Goal: Task Accomplishment & Management: Complete application form

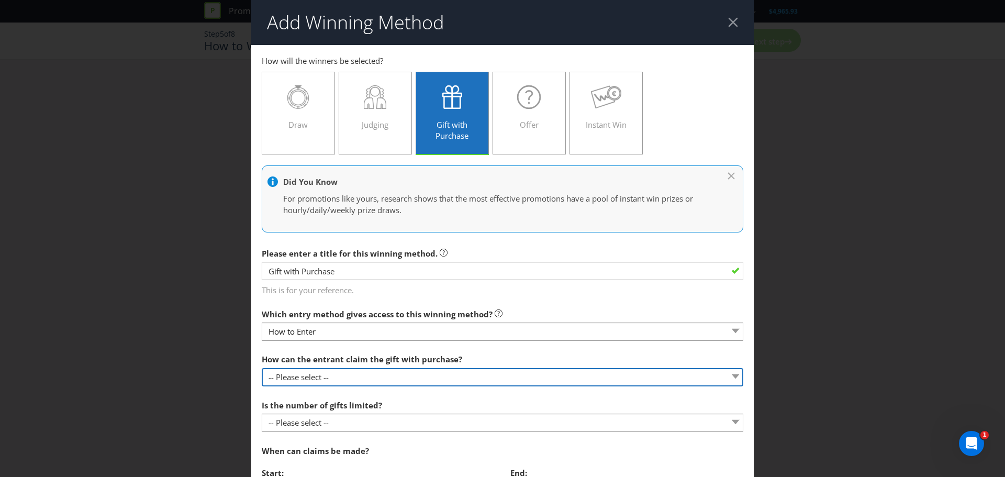
click at [402, 376] on select "-- Please select -- Already covered by entry mechanic Automatically sent to cla…" at bounding box center [502, 377] width 481 height 18
click at [262, 368] on select "-- Please select -- Already covered by entry mechanic Automatically sent to cla…" at bounding box center [502, 377] width 481 height 18
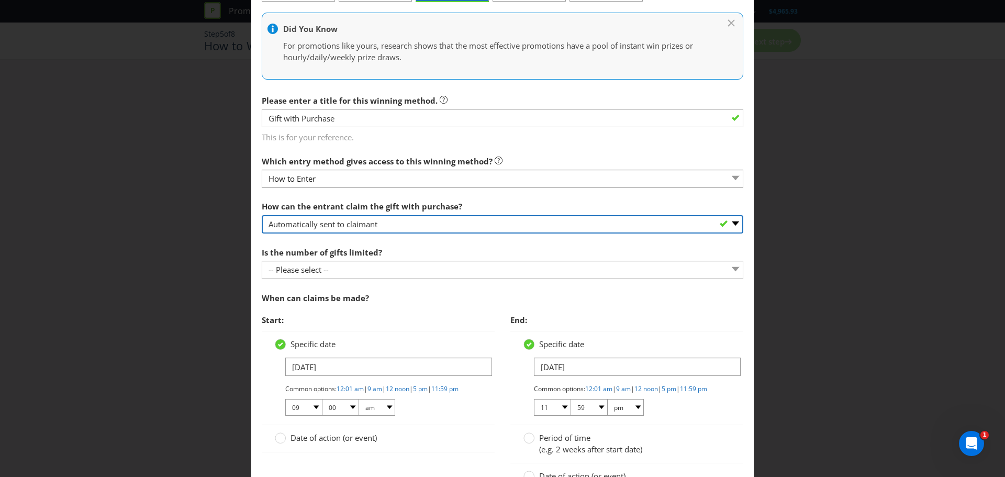
scroll to position [157, 0]
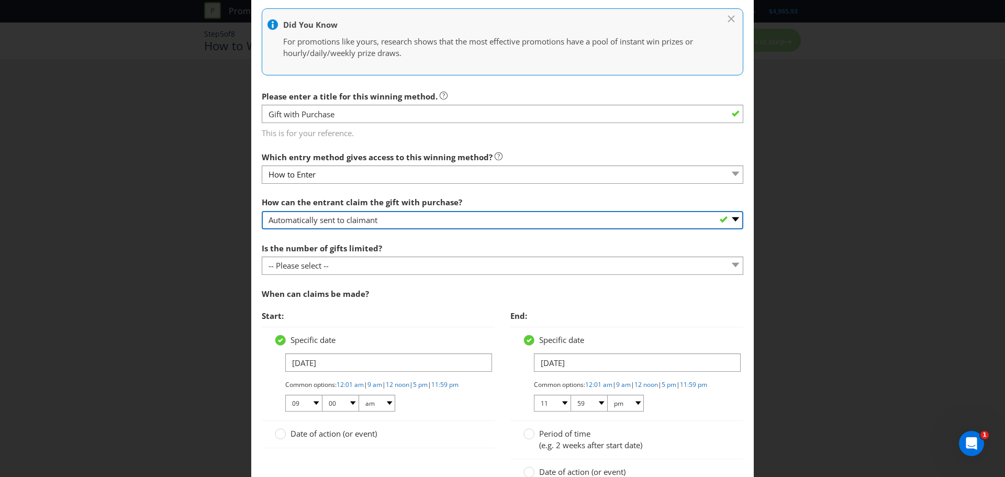
click at [370, 222] on select "-- Please select -- Already covered by entry mechanic Automatically sent to cla…" at bounding box center [502, 220] width 481 height 18
select select "ONLINE"
click at [262, 211] on select "-- Please select -- Already covered by entry mechanic Automatically sent to cla…" at bounding box center [502, 220] width 481 height 18
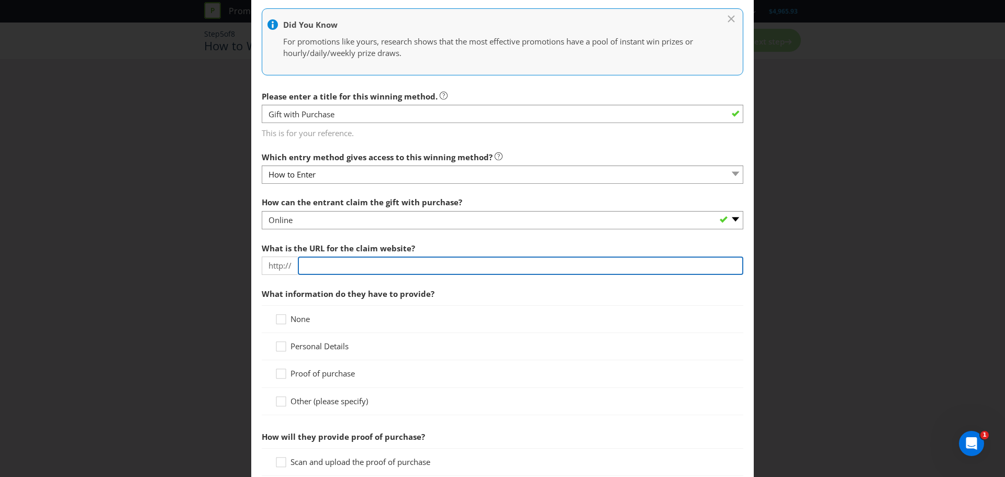
click at [338, 267] on input "text" at bounding box center [520, 265] width 445 height 18
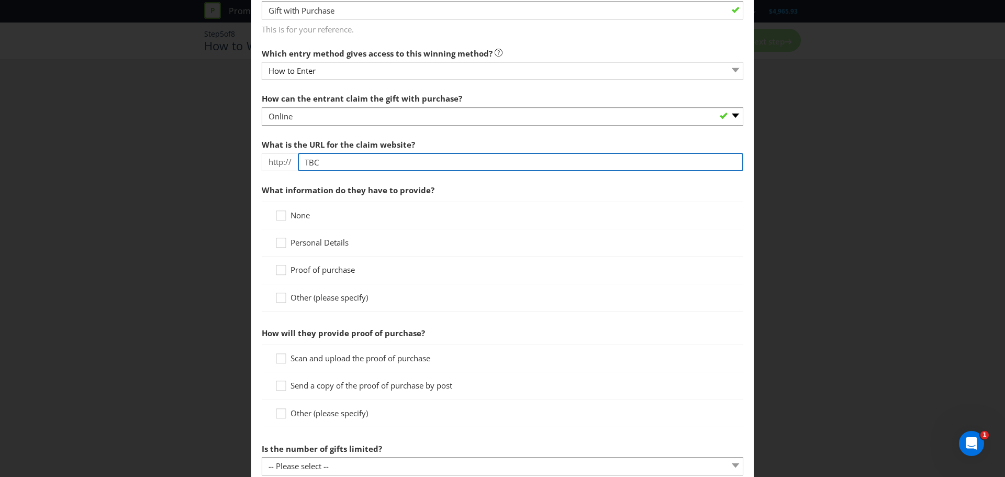
scroll to position [262, 0]
type input "TBC"
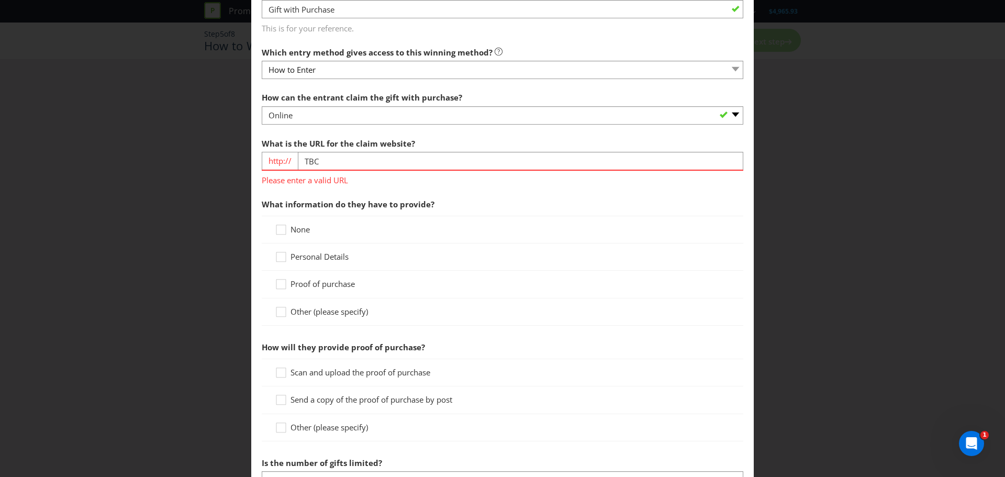
click at [336, 265] on div "None Personal Details Proof of purchase Other (please specify)" at bounding box center [502, 271] width 481 height 110
click at [336, 261] on span "Personal Details" at bounding box center [319, 256] width 58 height 10
click at [0, 0] on input "Personal Details" at bounding box center [0, 0] width 0 height 0
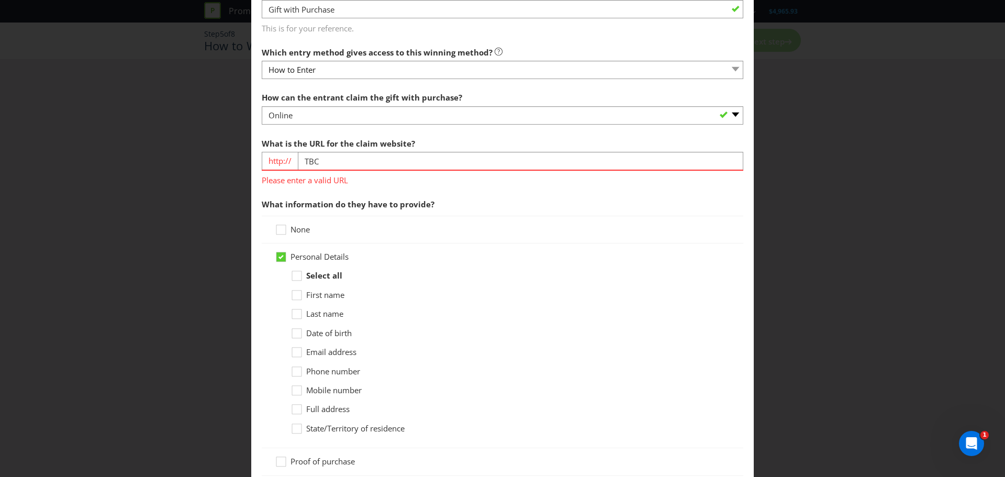
click at [339, 296] on span "First name" at bounding box center [325, 294] width 38 height 10
click at [0, 0] on input "First name" at bounding box center [0, 0] width 0 height 0
click at [331, 315] on span "Last name" at bounding box center [324, 313] width 37 height 10
click at [0, 0] on input "Last name" at bounding box center [0, 0] width 0 height 0
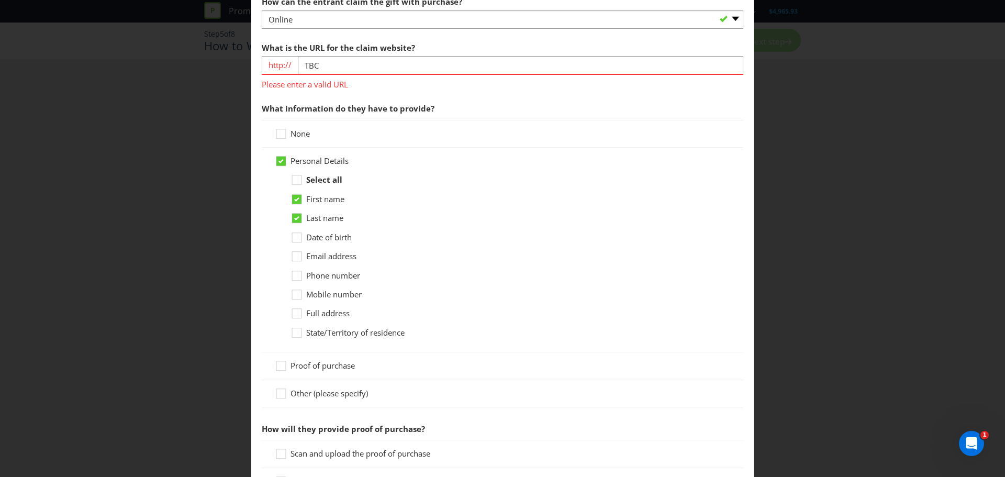
scroll to position [366, 0]
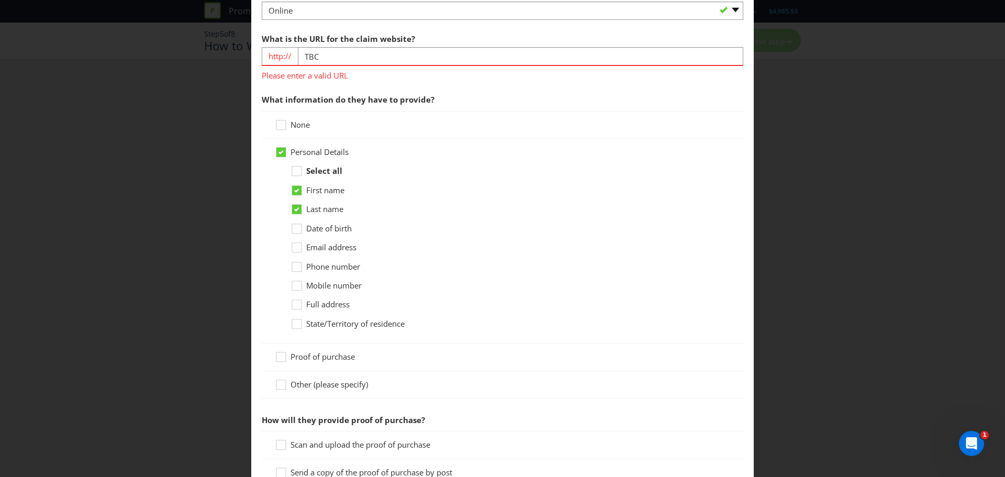
click at [329, 354] on span "Proof of purchase" at bounding box center [322, 356] width 64 height 10
click at [0, 0] on input "Proof of purchase" at bounding box center [0, 0] width 0 height 0
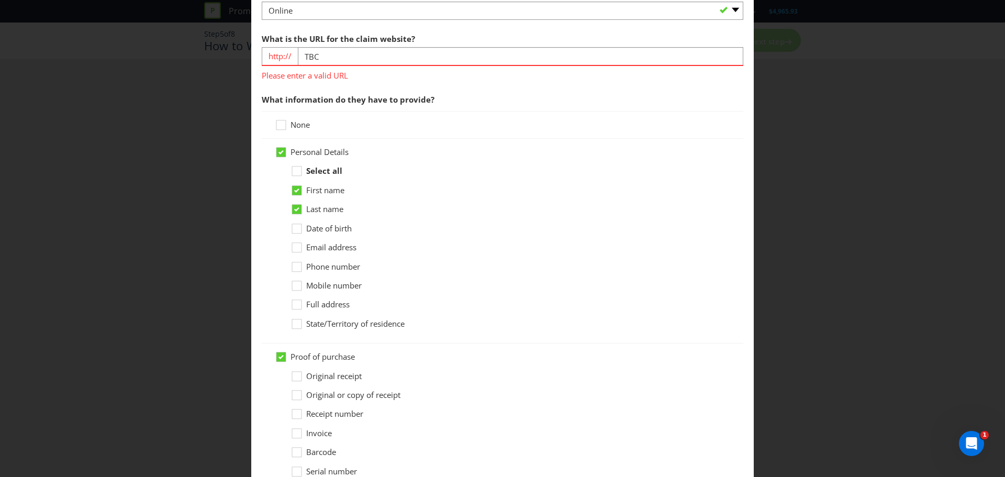
scroll to position [471, 0]
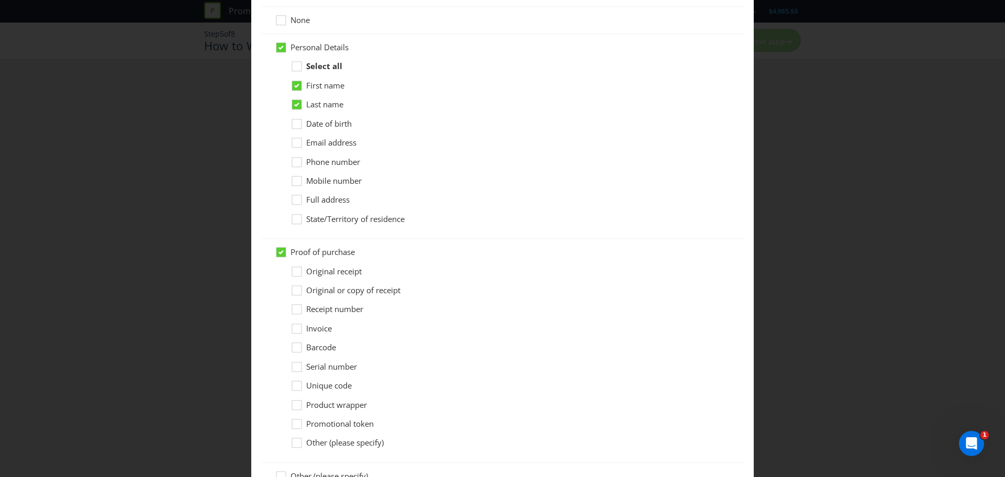
click at [347, 273] on span "Original receipt" at bounding box center [333, 271] width 55 height 10
click at [0, 0] on input "Original receipt" at bounding box center [0, 0] width 0 height 0
click at [324, 332] on span "Invoice" at bounding box center [319, 328] width 26 height 10
click at [0, 0] on input "Invoice" at bounding box center [0, 0] width 0 height 0
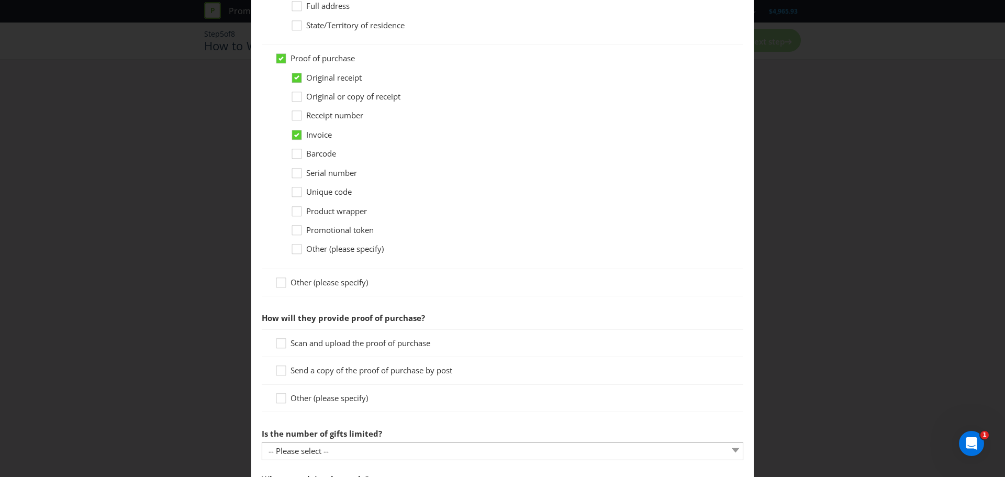
scroll to position [680, 0]
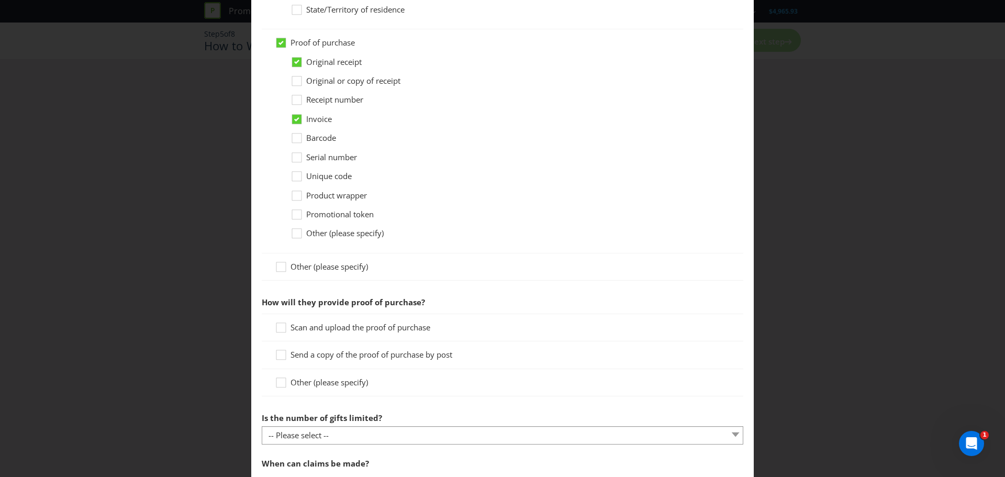
click at [314, 121] on span "Invoice" at bounding box center [319, 119] width 26 height 10
click at [0, 0] on input "Invoice" at bounding box center [0, 0] width 0 height 0
click at [337, 58] on span "Original receipt" at bounding box center [333, 62] width 55 height 10
click at [0, 0] on input "Original receipt" at bounding box center [0, 0] width 0 height 0
click at [330, 99] on span "Receipt number" at bounding box center [334, 99] width 57 height 10
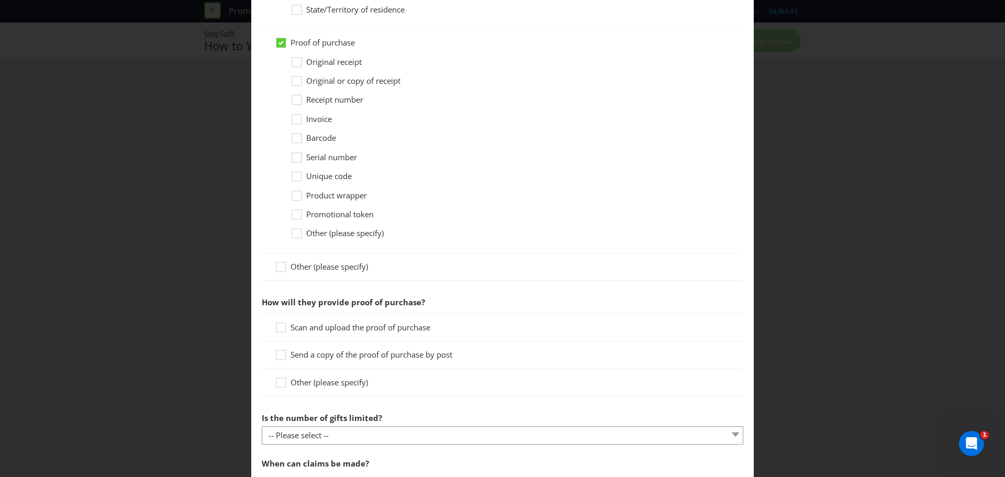
click at [0, 0] on input "Receipt number" at bounding box center [0, 0] width 0 height 0
click at [351, 384] on span "Other (please specify)" at bounding box center [328, 382] width 77 height 10
click at [0, 0] on input "Other (please specify)" at bounding box center [0, 0] width 0 height 0
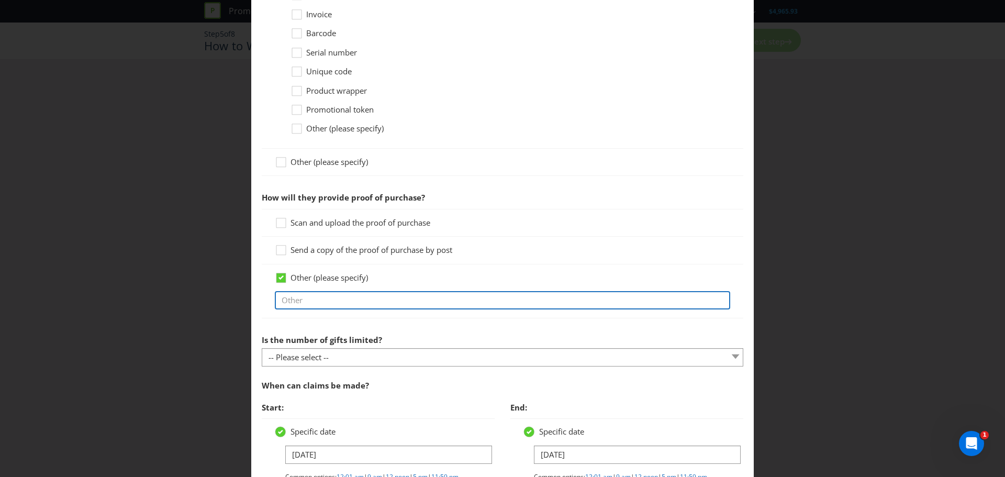
click at [436, 303] on input "text" at bounding box center [502, 300] width 455 height 18
type input "Text field in the claim form"
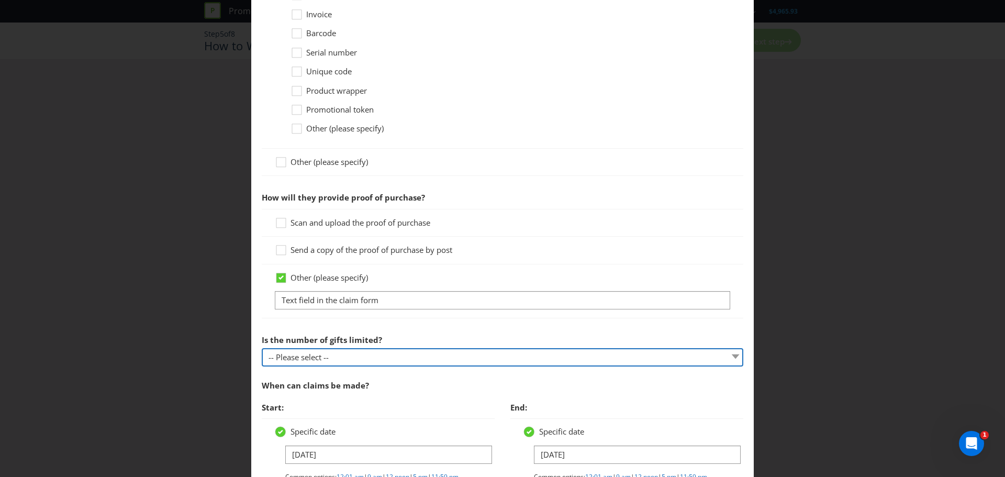
click at [402, 356] on select "-- Please select -- Unlimited gifts available during promotional period Number …" at bounding box center [502, 357] width 481 height 18
select select "LIMITED"
click at [262, 348] on select "-- Please select -- Unlimited gifts available during promotional period Number …" at bounding box center [502, 357] width 481 height 18
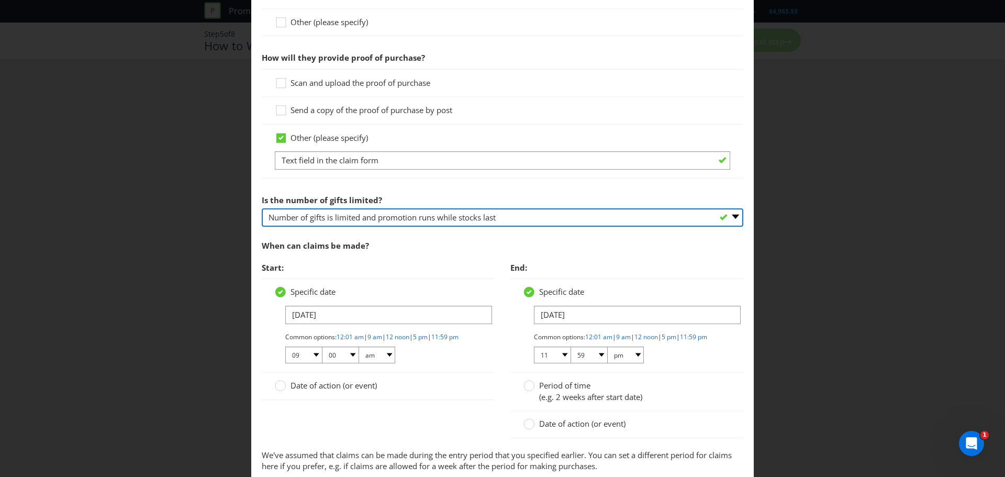
scroll to position [994, 0]
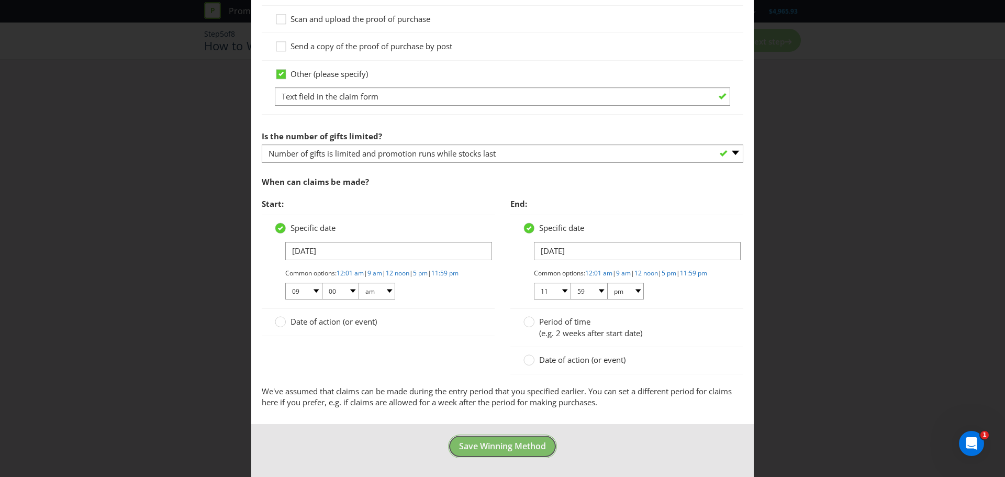
click at [507, 451] on span "Save Winning Method" at bounding box center [502, 446] width 87 height 12
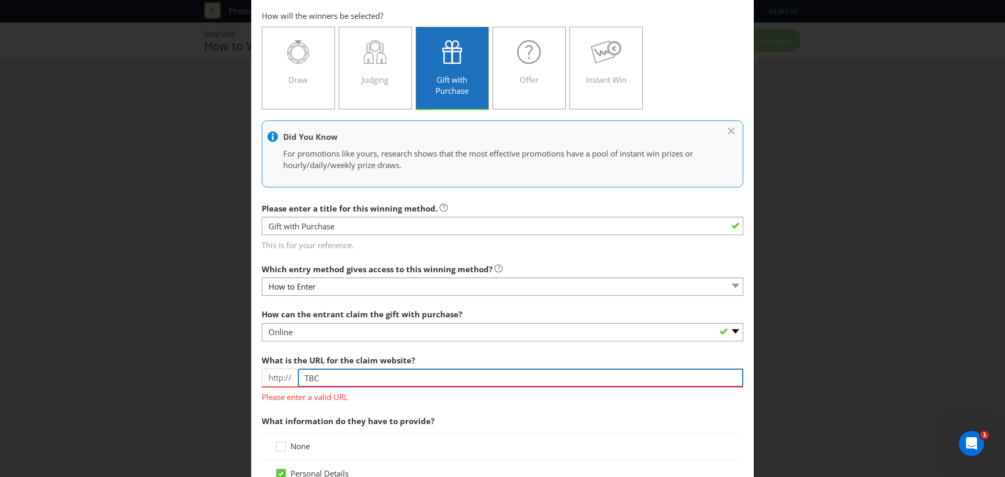
click at [451, 376] on input "TBC" at bounding box center [520, 377] width 445 height 18
drag, startPoint x: 321, startPoint y: 381, endPoint x: 300, endPoint y: 377, distance: 21.3
click at [300, 377] on input "TBC" at bounding box center [520, 377] width 445 height 18
click at [299, 377] on input "TBC" at bounding box center [520, 377] width 445 height 18
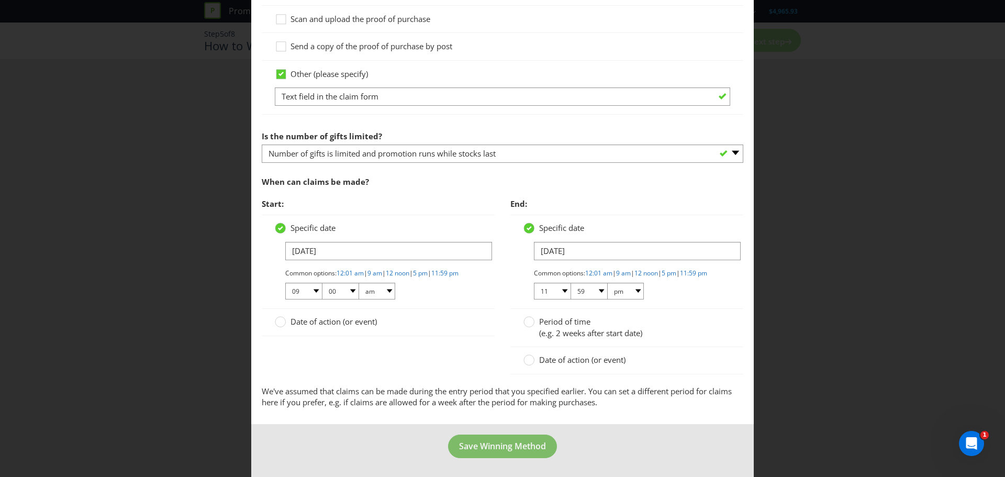
type input "[DOMAIN_NAME]"
click at [527, 446] on span "Save Winning Method" at bounding box center [502, 446] width 87 height 12
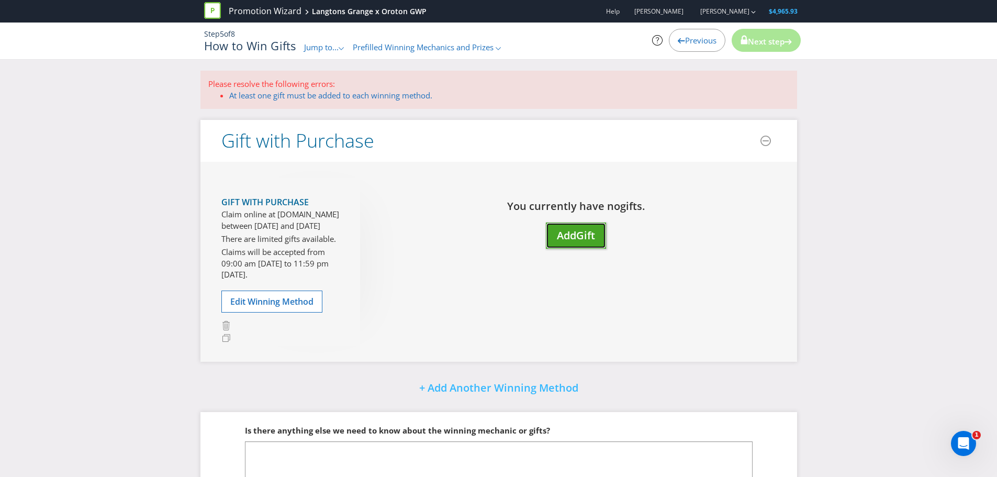
click at [569, 232] on span "Add" at bounding box center [566, 235] width 19 height 14
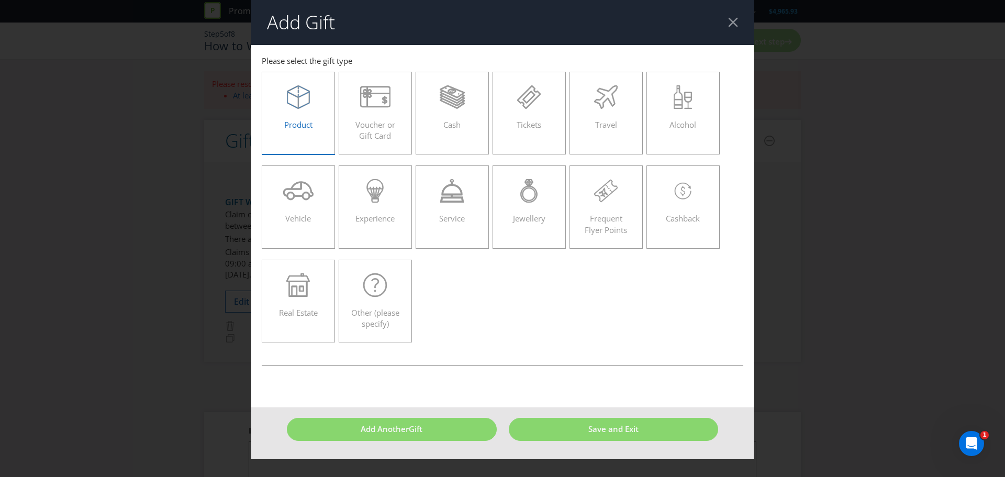
click at [285, 108] on div at bounding box center [298, 97] width 51 height 24
click at [0, 0] on input "Product" at bounding box center [0, 0] width 0 height 0
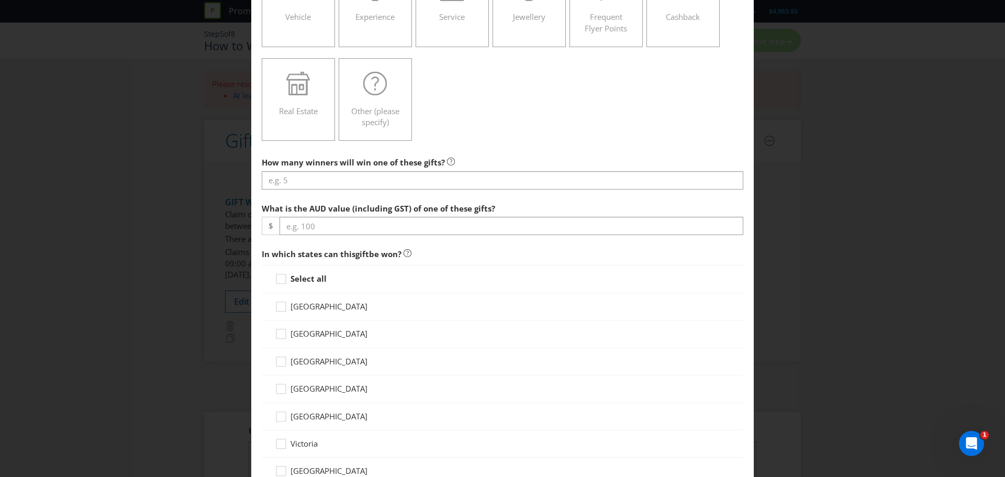
scroll to position [209, 0]
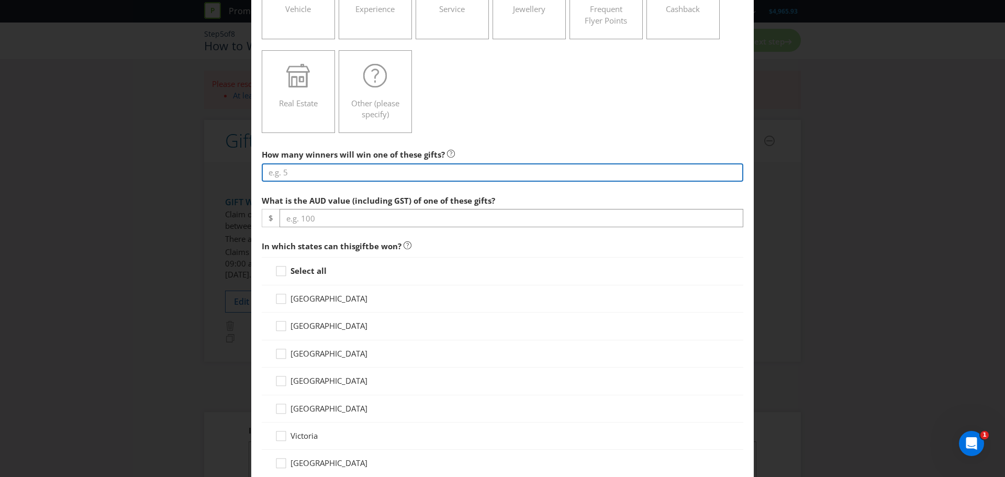
click at [342, 177] on input "number" at bounding box center [502, 172] width 481 height 18
type input "395"
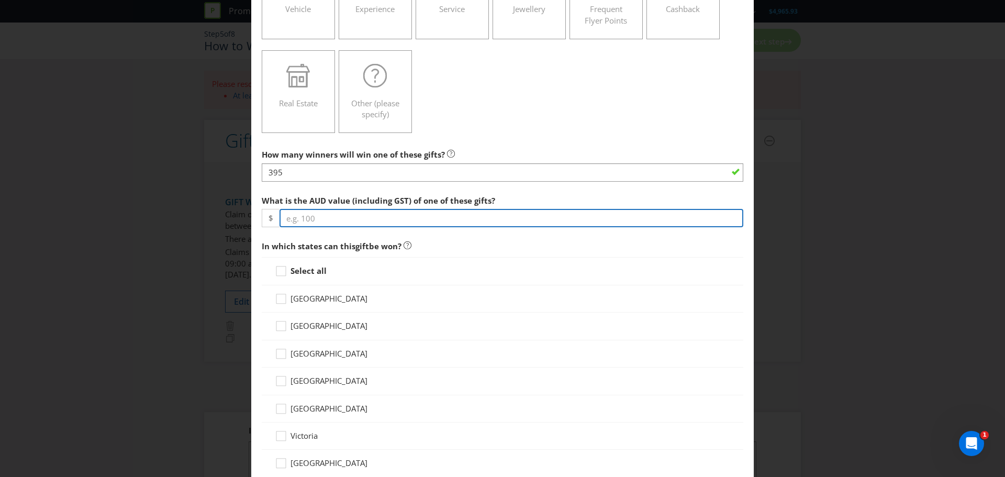
click at [322, 211] on input "number" at bounding box center [511, 218] width 464 height 18
type input "220"
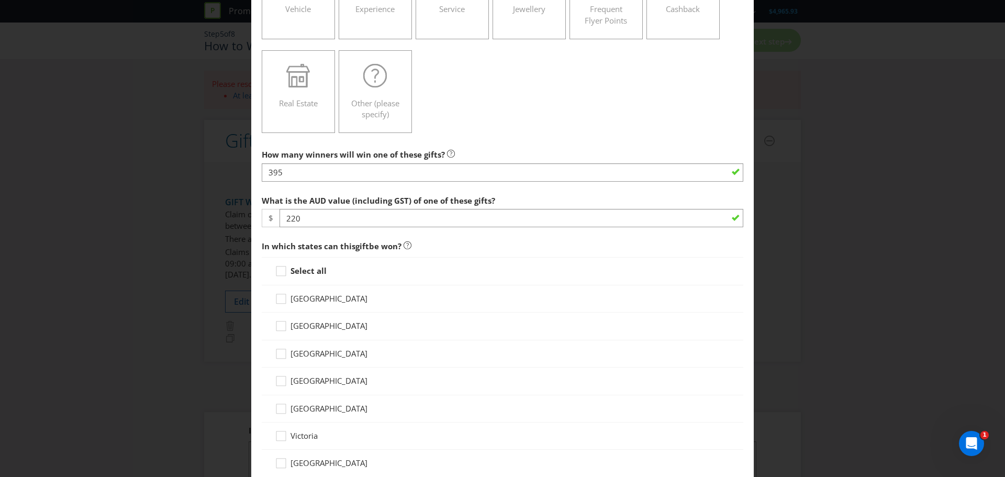
click at [297, 270] on strong "Select all" at bounding box center [308, 270] width 36 height 10
click at [0, 0] on input "Select all" at bounding box center [0, 0] width 0 height 0
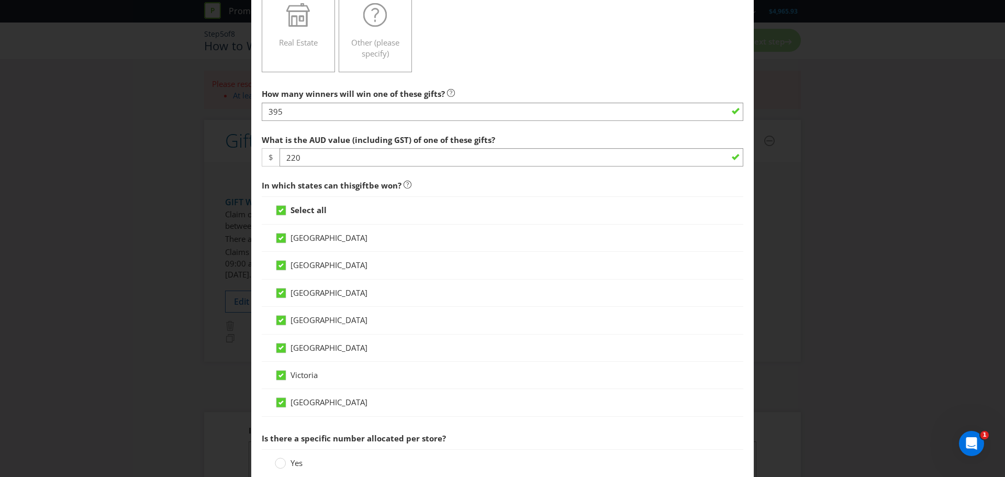
scroll to position [419, 0]
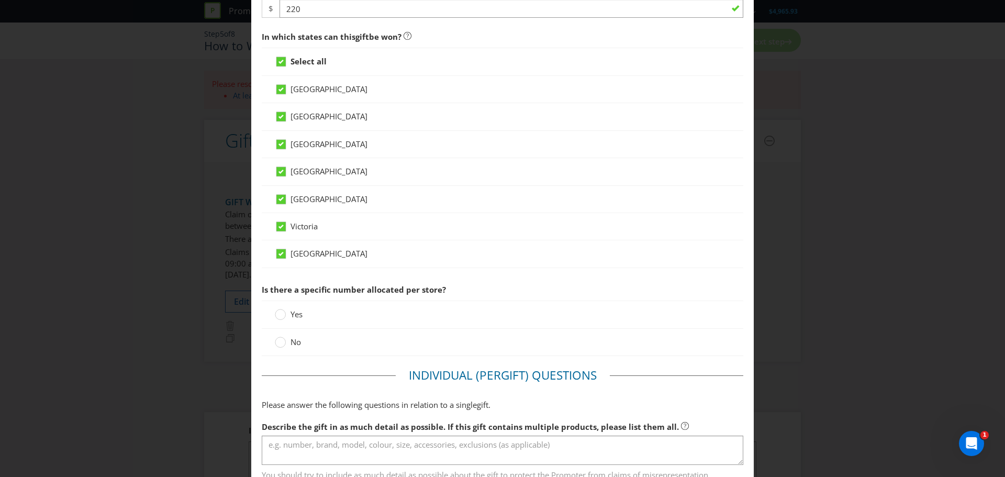
drag, startPoint x: 280, startPoint y: 339, endPoint x: 393, endPoint y: 323, distance: 114.1
click at [280, 340] on div at bounding box center [280, 338] width 5 height 5
click at [0, 0] on input "No" at bounding box center [0, 0] width 0 height 0
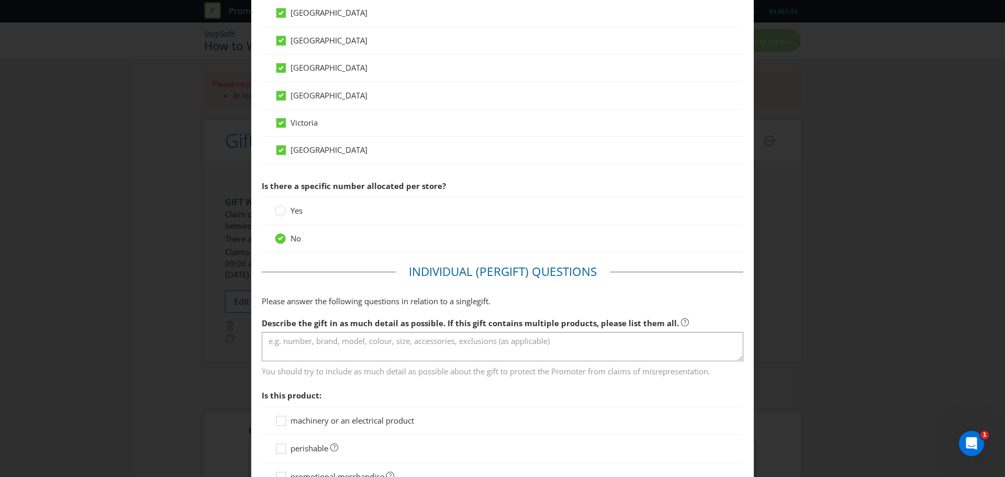
scroll to position [576, 0]
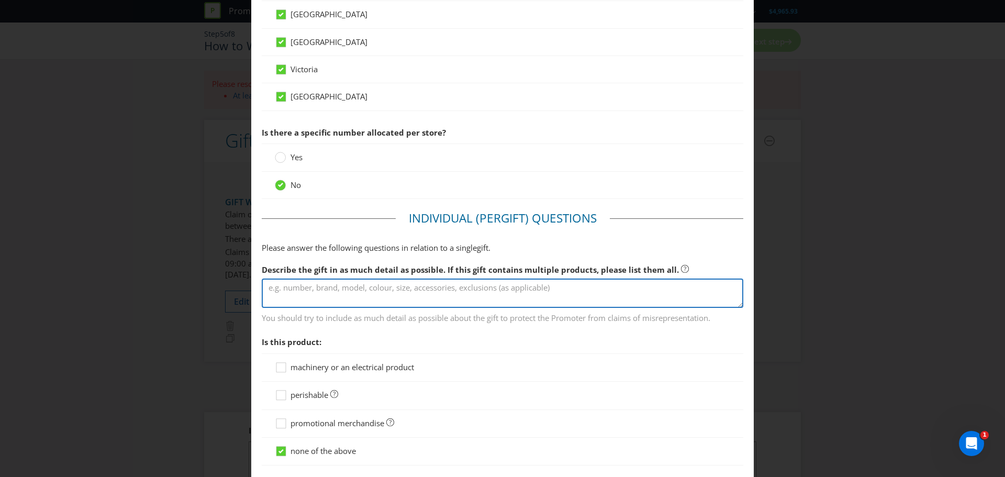
click at [487, 291] on textarea at bounding box center [502, 293] width 481 height 30
click at [409, 291] on textarea "Bespoke Oroton wine bag with corkskrew" at bounding box center [502, 293] width 481 height 30
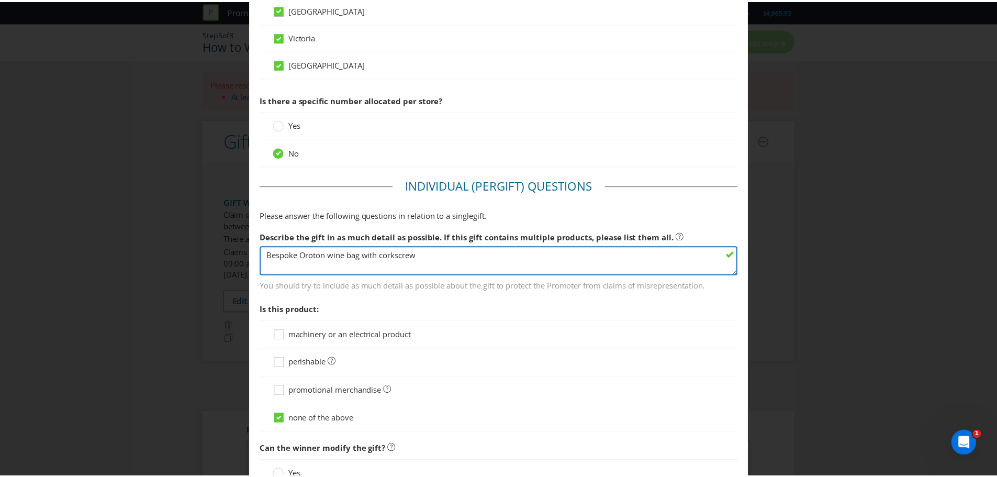
scroll to position [736, 0]
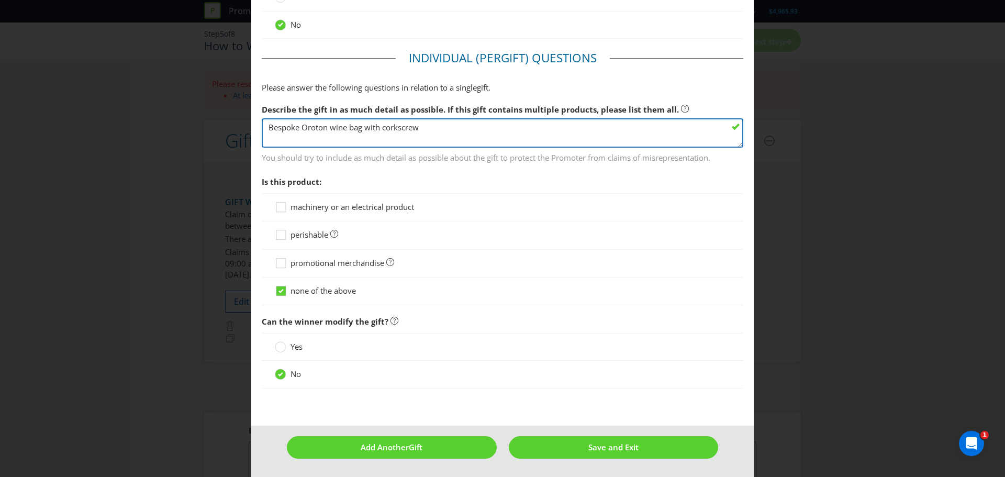
type textarea "Bespoke Oroton wine bag with corkscrew"
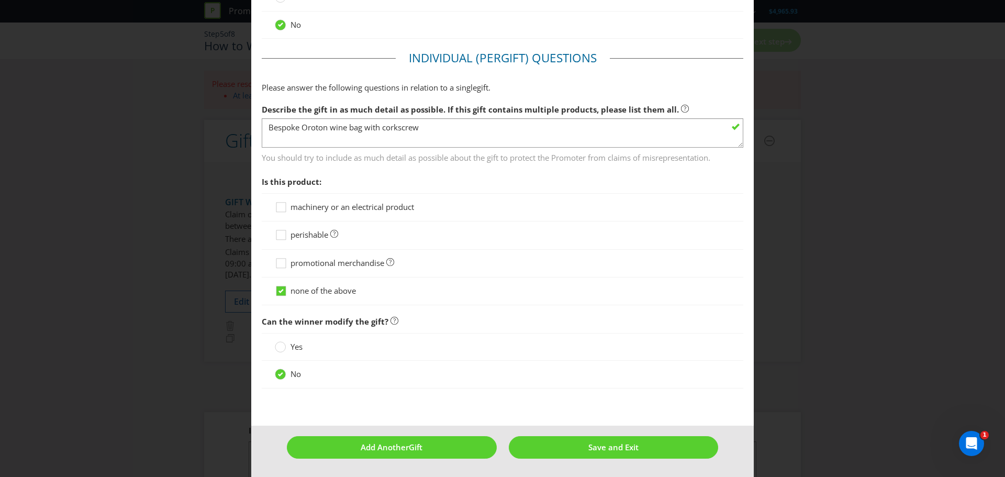
click at [294, 258] on span "promotional merchandise" at bounding box center [337, 262] width 94 height 10
click at [0, 0] on input "promotional merchandise" at bounding box center [0, 0] width 0 height 0
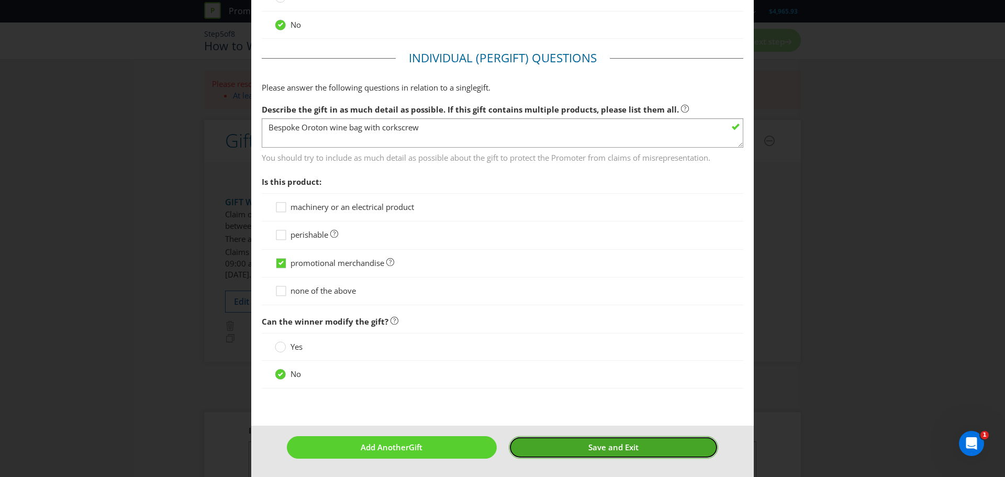
click at [589, 453] on button "Save and Exit" at bounding box center [614, 447] width 210 height 22
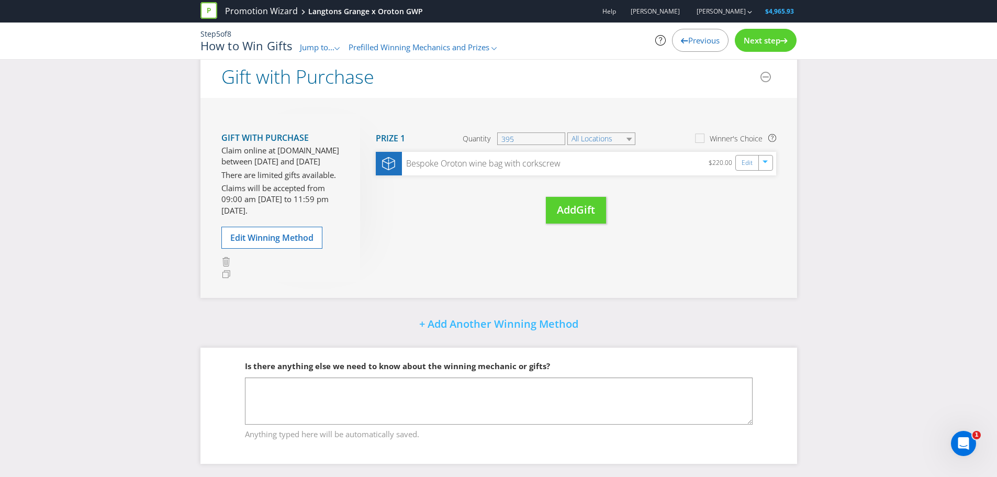
scroll to position [172, 0]
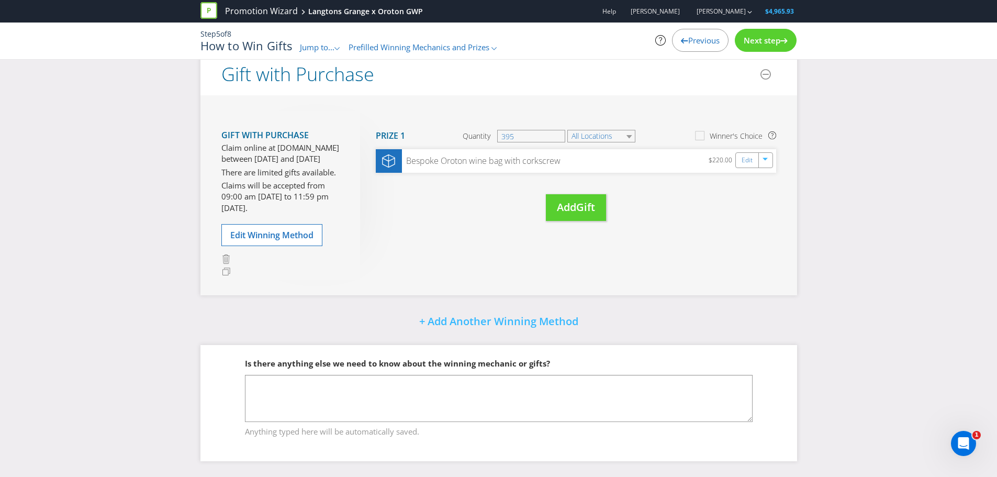
click at [768, 37] on span "Next step" at bounding box center [762, 40] width 37 height 10
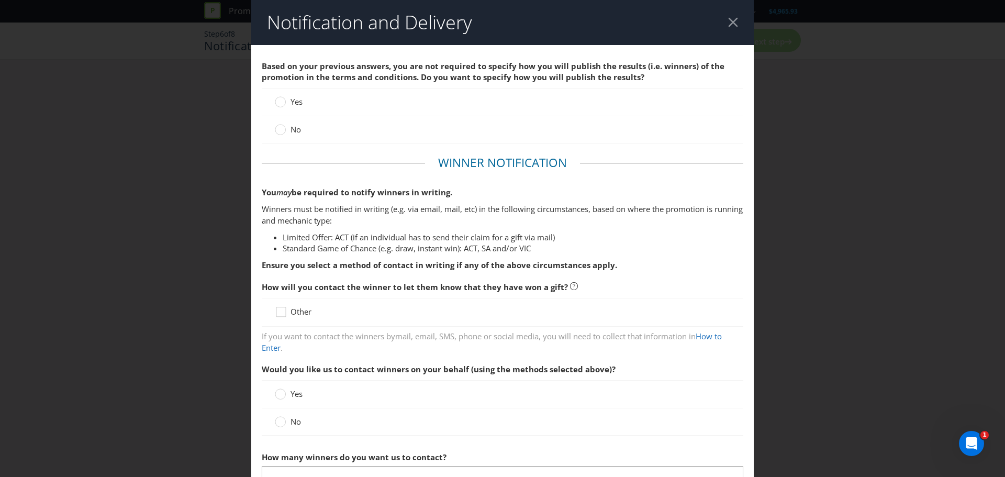
click at [293, 129] on span "No" at bounding box center [295, 129] width 10 height 10
click at [0, 0] on input "No" at bounding box center [0, 0] width 0 height 0
click at [302, 314] on span "Other" at bounding box center [300, 311] width 21 height 10
click at [0, 0] on input "Other" at bounding box center [0, 0] width 0 height 0
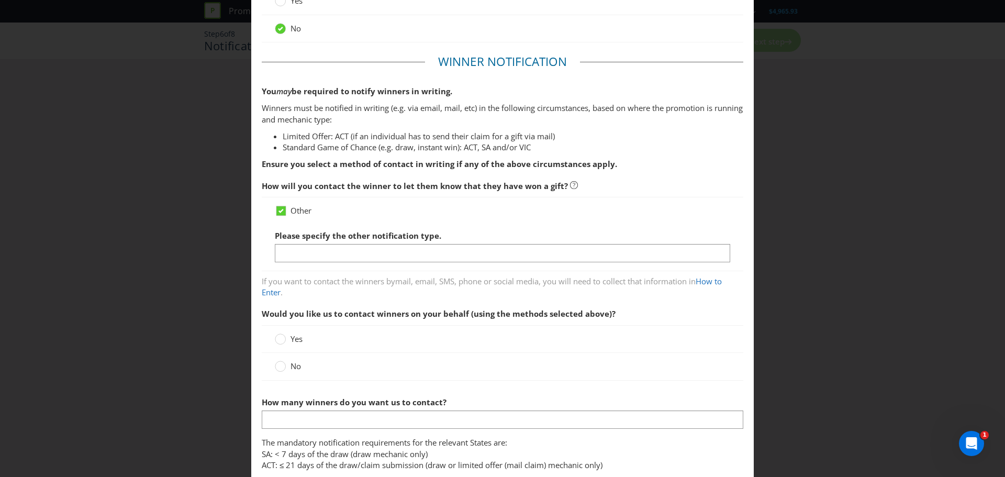
scroll to position [105, 0]
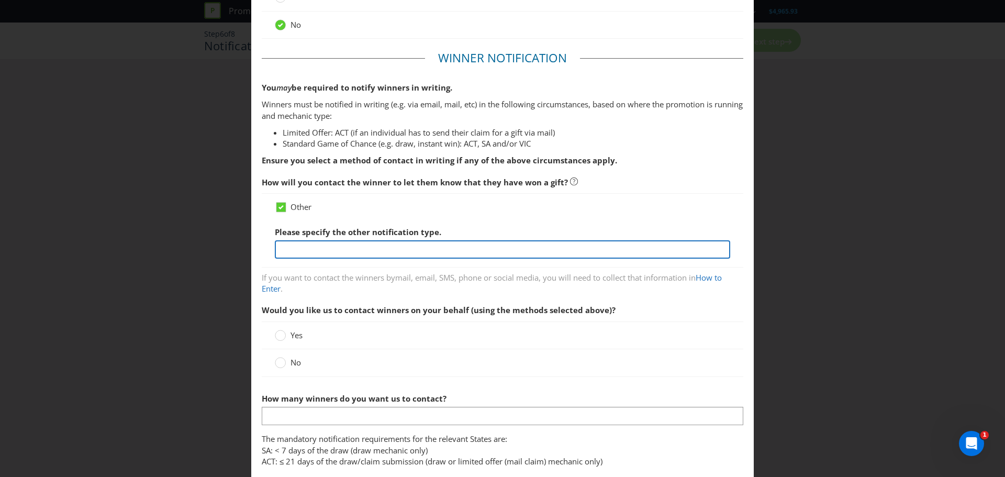
click at [366, 257] on input "text" at bounding box center [502, 249] width 455 height 18
type input "N/A"
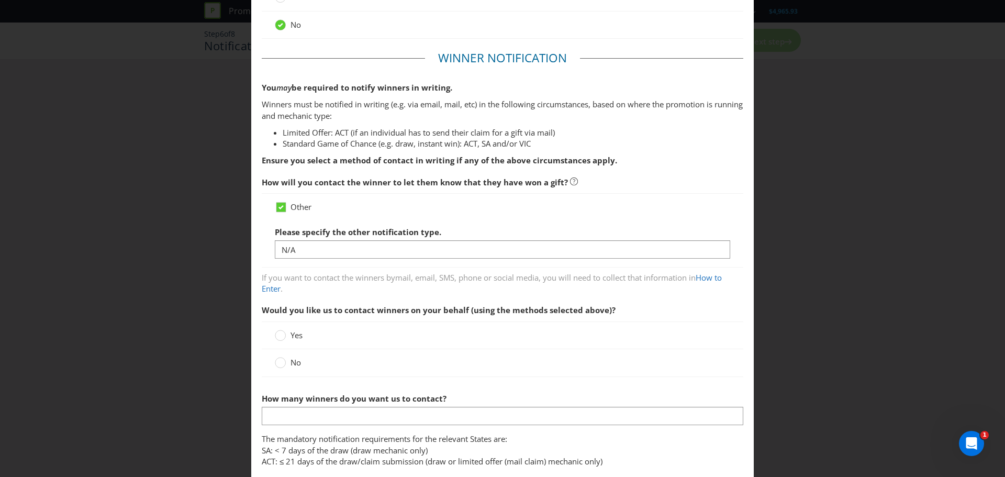
click at [287, 368] on label "No" at bounding box center [289, 362] width 28 height 11
click at [0, 0] on input "No" at bounding box center [0, 0] width 0 height 0
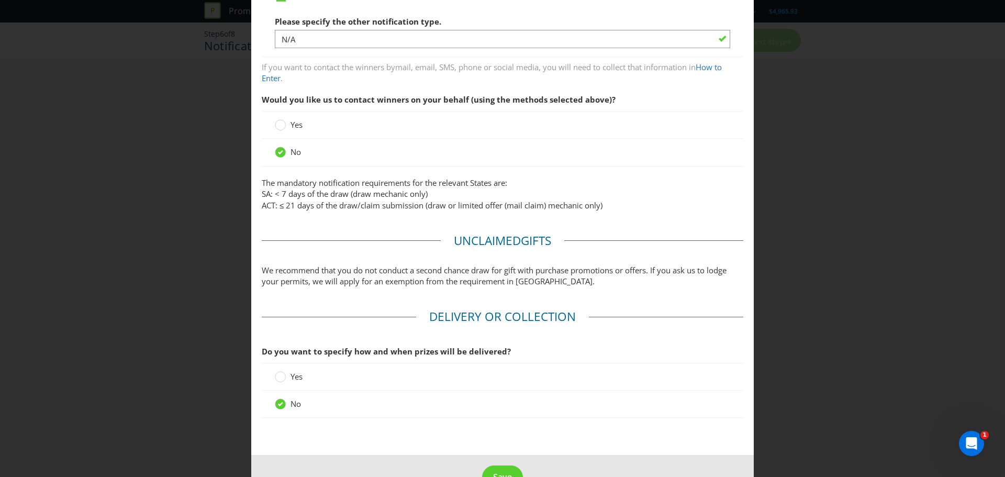
scroll to position [346, 0]
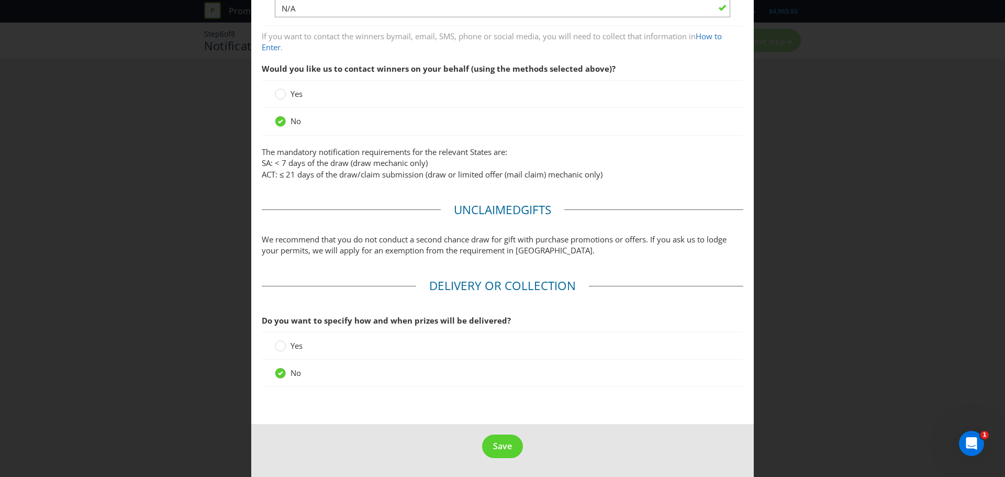
click at [297, 346] on span "Yes" at bounding box center [296, 345] width 12 height 10
click at [0, 0] on input "Yes" at bounding box center [0, 0] width 0 height 0
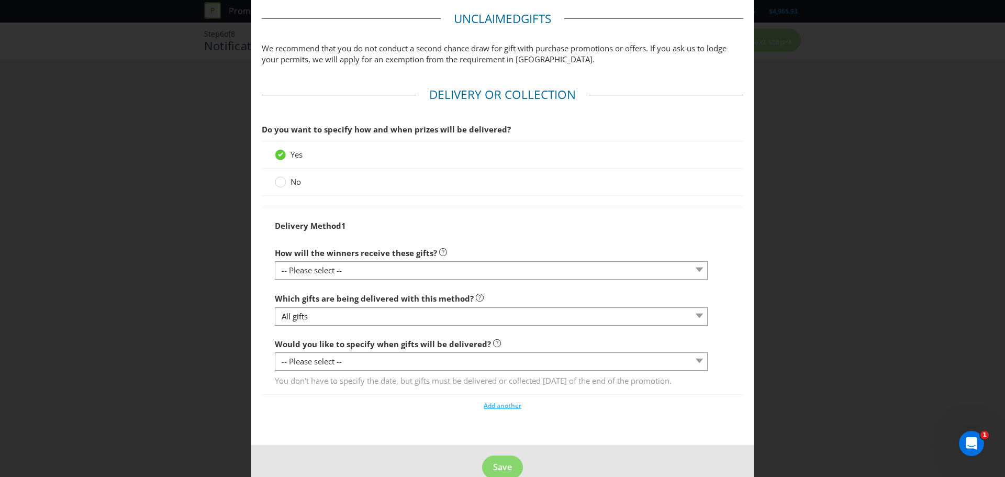
scroll to position [555, 0]
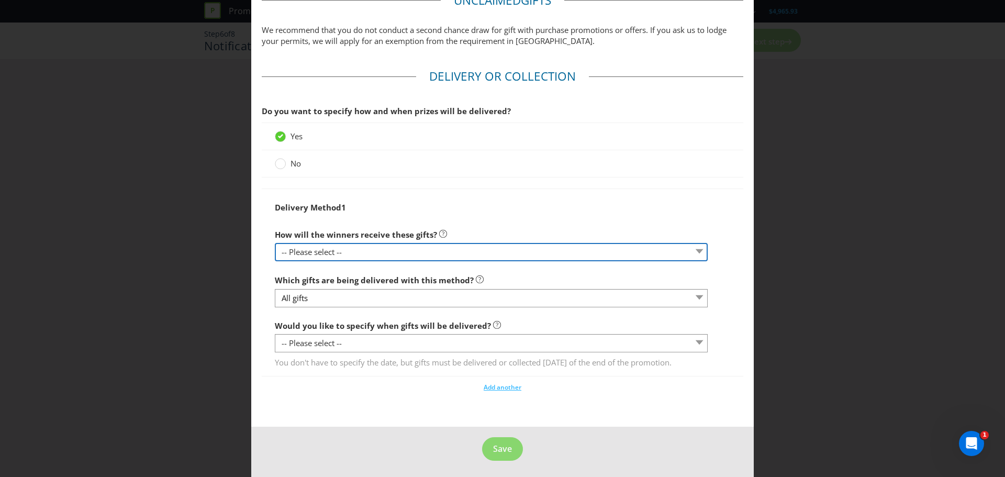
click at [379, 251] on select "-- Please select -- Delivered by mail Delivered by email Delivered in-person Co…" at bounding box center [491, 252] width 433 height 18
select select "MAIL"
click at [275, 243] on select "-- Please select -- Delivered by mail Delivered by email Delivered in-person Co…" at bounding box center [491, 252] width 433 height 18
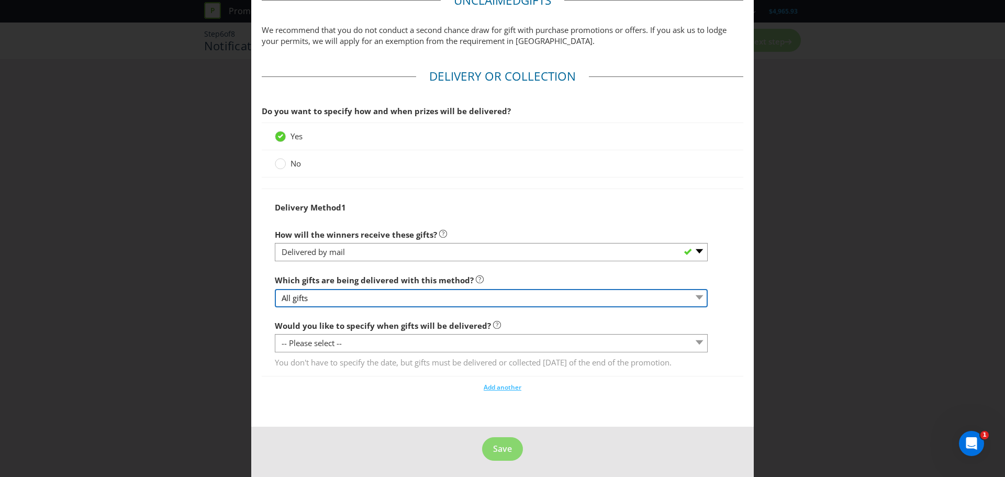
click at [382, 300] on select "All gifts" at bounding box center [491, 298] width 433 height 18
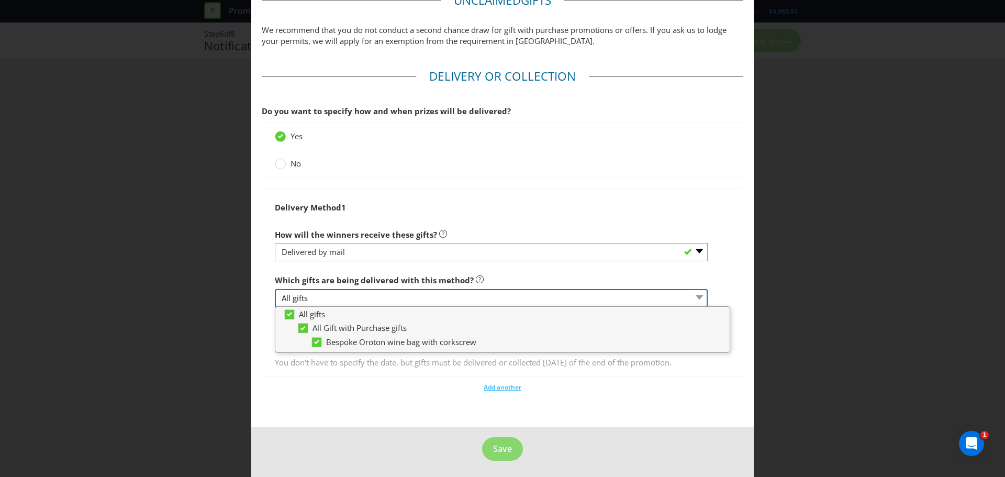
click at [382, 300] on select "All gifts" at bounding box center [491, 298] width 433 height 18
click at [342, 376] on div "Delivery Method 1 How will the winners receive these gifts? -- Please select --…" at bounding box center [502, 282] width 481 height 188
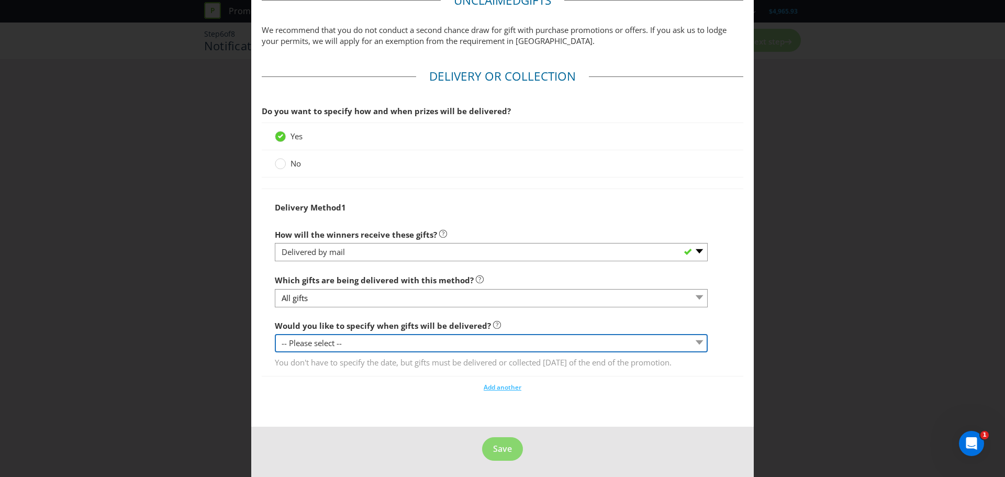
click at [353, 346] on select "-- Please select -- Yes, specific date (please specify) Yes, within a certain p…" at bounding box center [491, 343] width 433 height 18
click at [275, 334] on select "-- Please select -- Yes, specific date (please specify) Yes, within a certain p…" at bounding box center [491, 343] width 433 height 18
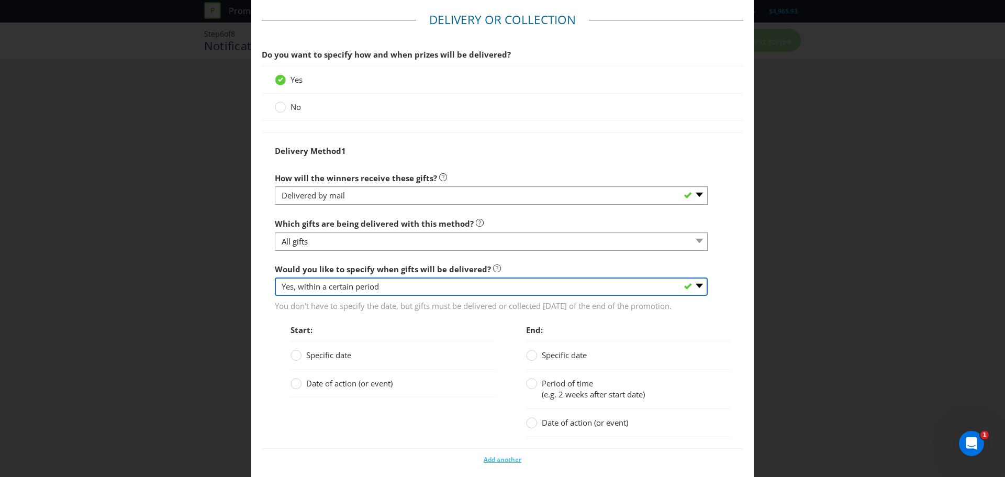
scroll to position [697, 0]
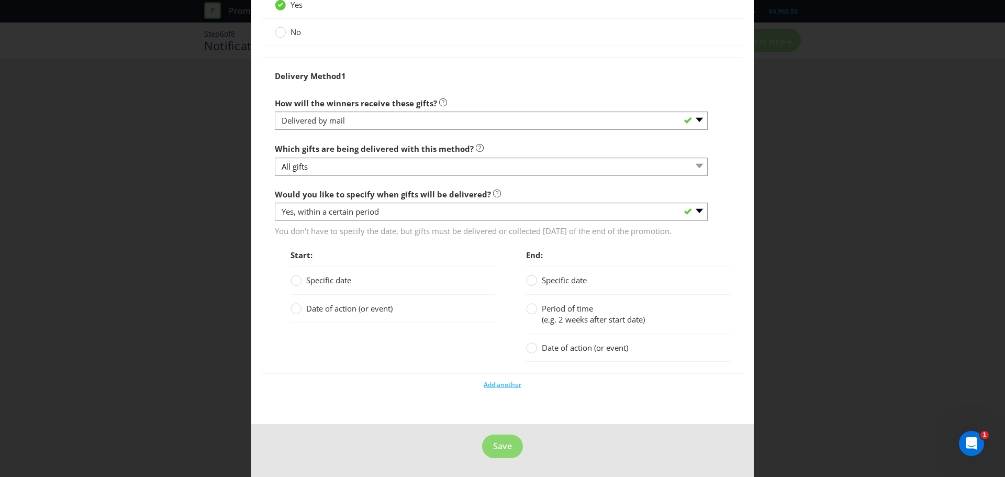
click at [575, 310] on span "Period of time" at bounding box center [567, 308] width 51 height 10
click at [0, 0] on input "Period of time (e.g. 2 weeks after start date)" at bounding box center [0, 0] width 0 height 0
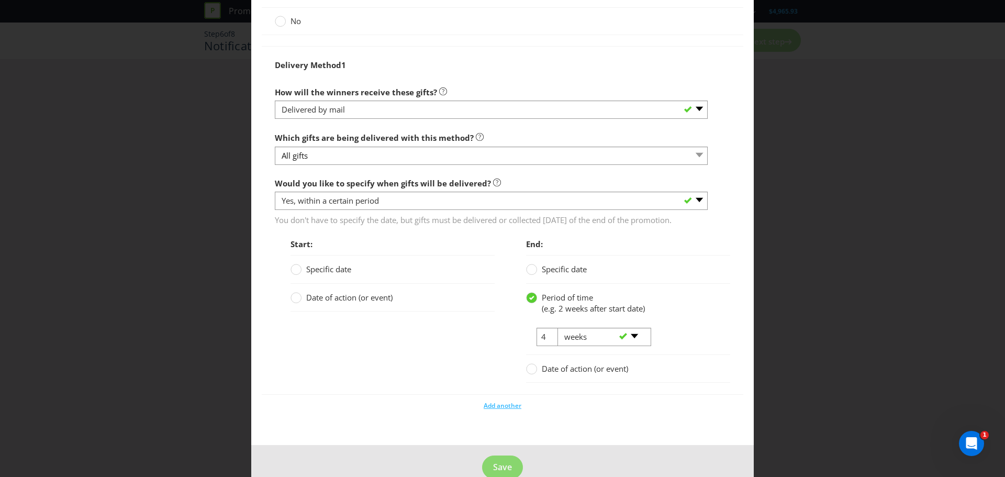
scroll to position [729, 0]
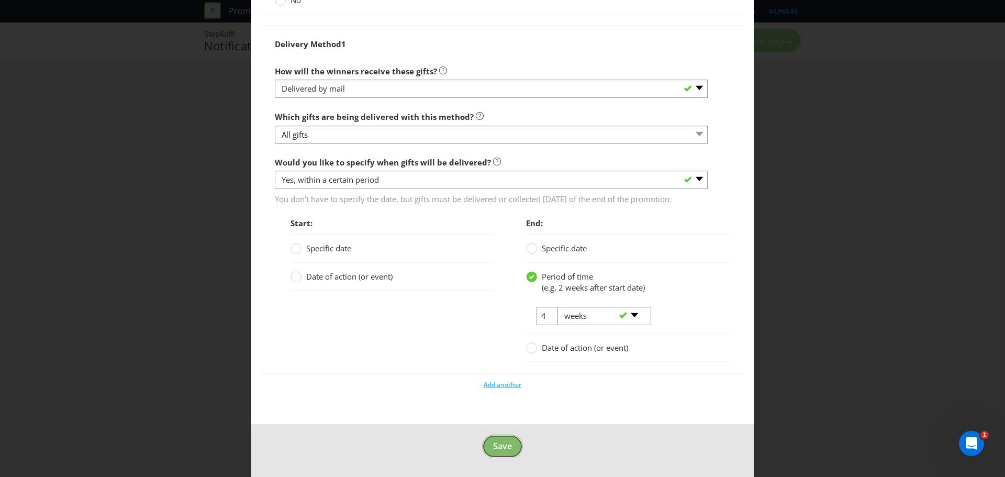
click at [494, 442] on span "Save" at bounding box center [502, 446] width 19 height 12
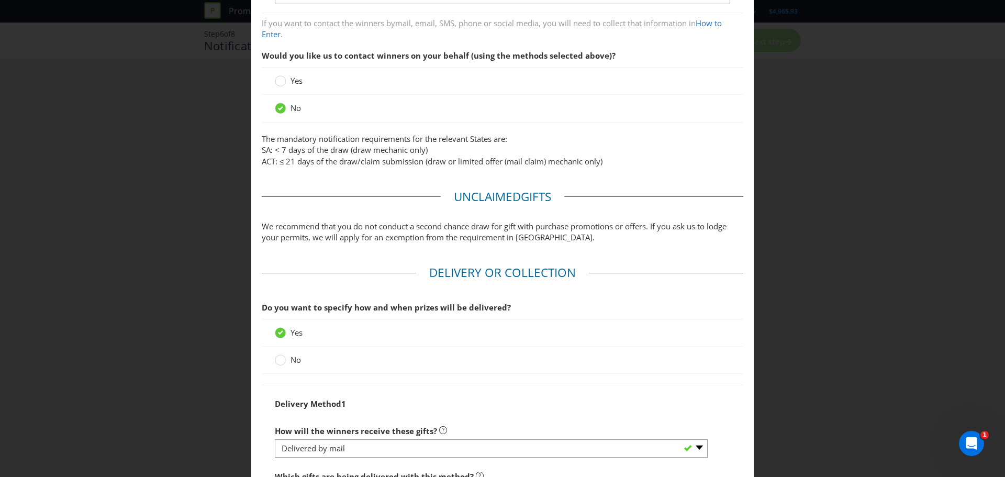
scroll to position [725, 0]
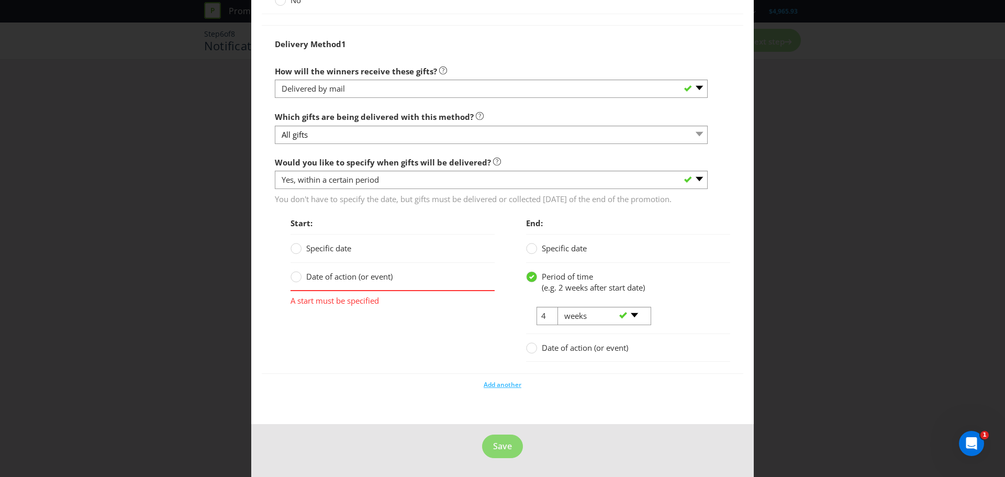
click at [321, 280] on span "Date of action (or event)" at bounding box center [349, 276] width 86 height 10
click at [0, 0] on input "Date of action (or event)" at bounding box center [0, 0] width 0 height 0
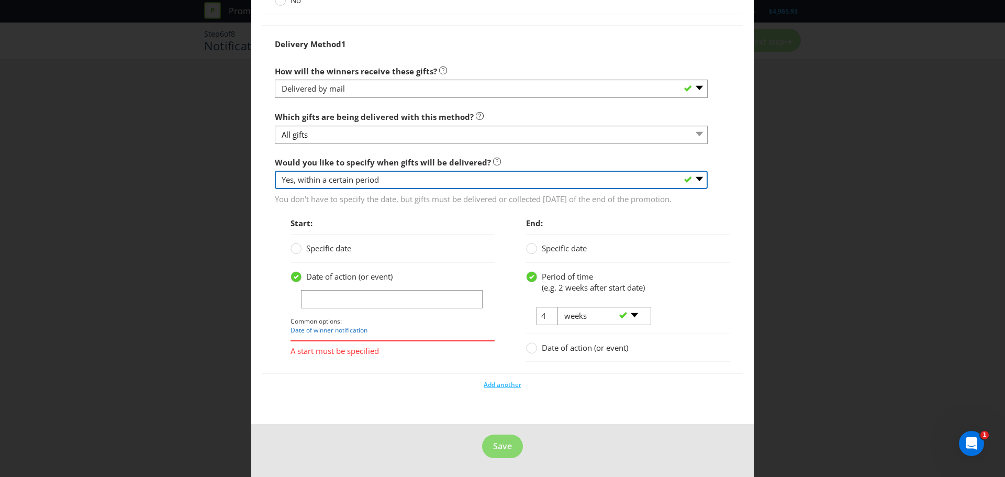
click at [344, 178] on select "-- Please select -- Yes, specific date (please specify) Yes, within a certain p…" at bounding box center [491, 180] width 433 height 18
select select "NO"
click at [275, 189] on select "-- Please select -- Yes, specific date (please specify) Yes, within a certain p…" at bounding box center [491, 180] width 433 height 18
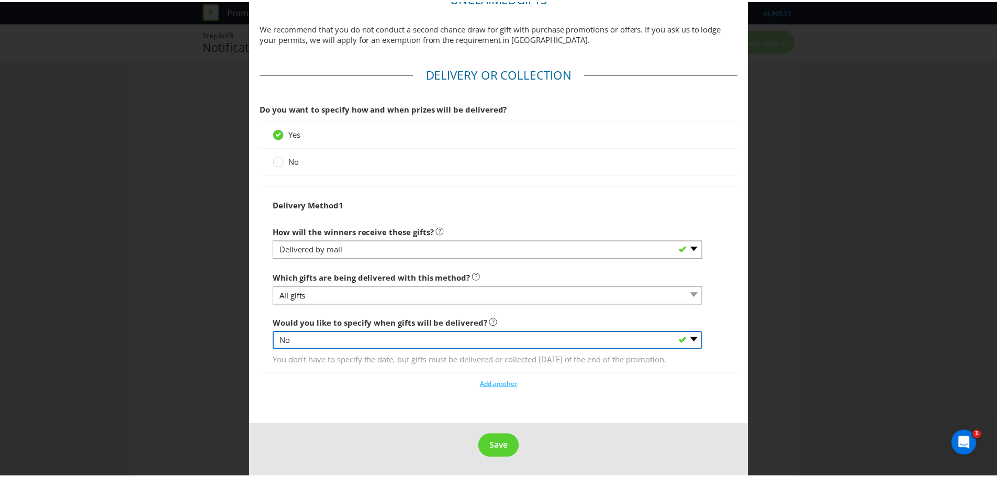
scroll to position [569, 0]
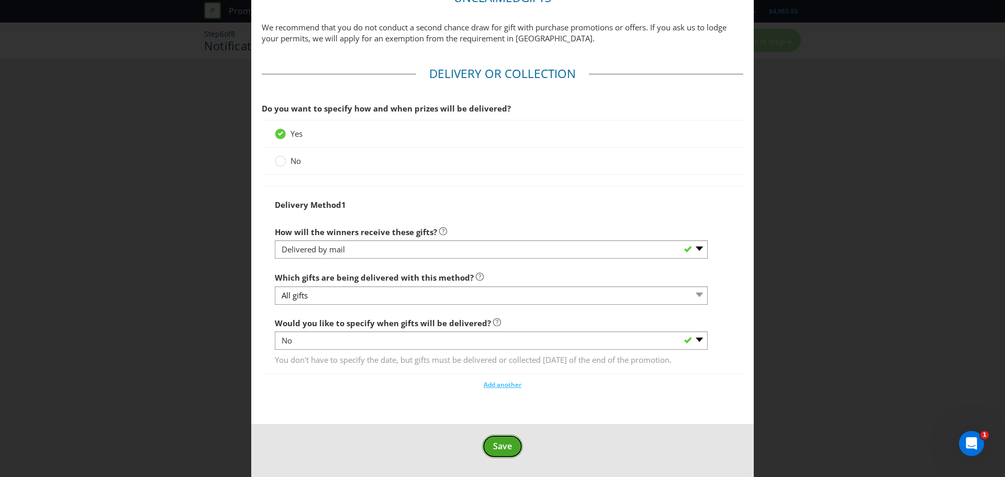
click at [493, 448] on span "Save" at bounding box center [502, 446] width 19 height 12
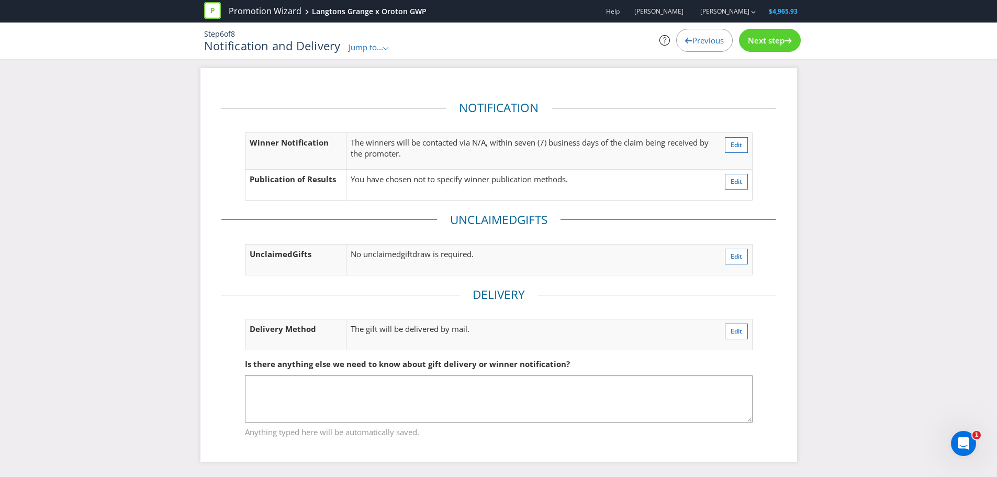
scroll to position [3, 0]
click at [760, 43] on span "Next step" at bounding box center [762, 40] width 37 height 10
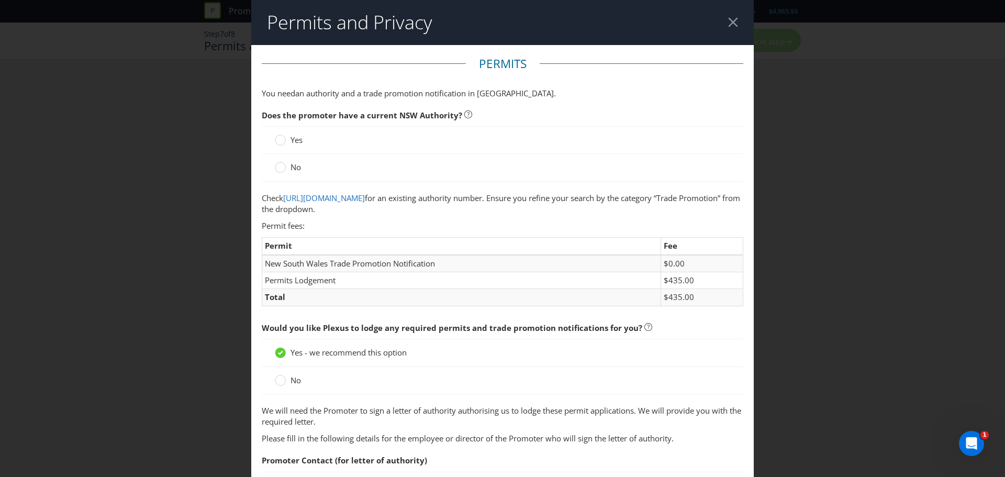
click at [299, 143] on span "Yes" at bounding box center [296, 139] width 12 height 10
click at [0, 0] on input "Yes" at bounding box center [0, 0] width 0 height 0
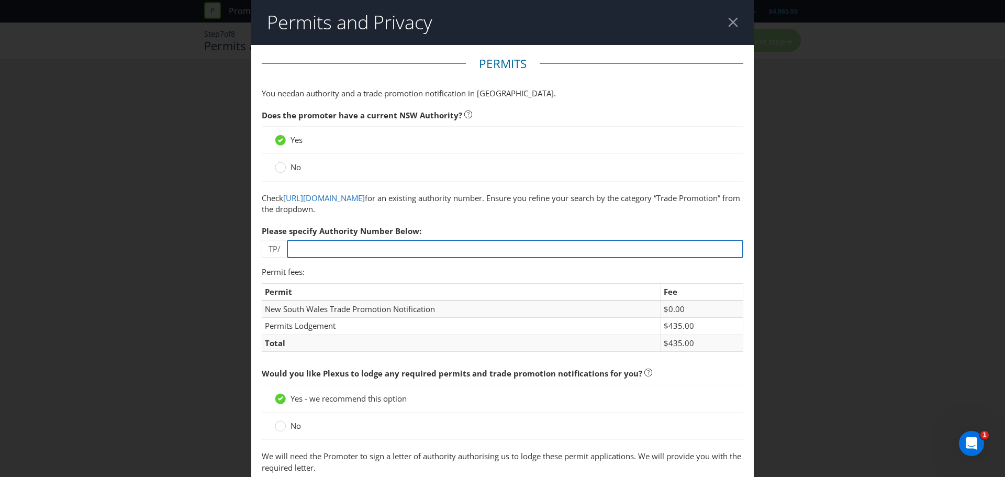
click at [351, 251] on input "number" at bounding box center [515, 249] width 456 height 18
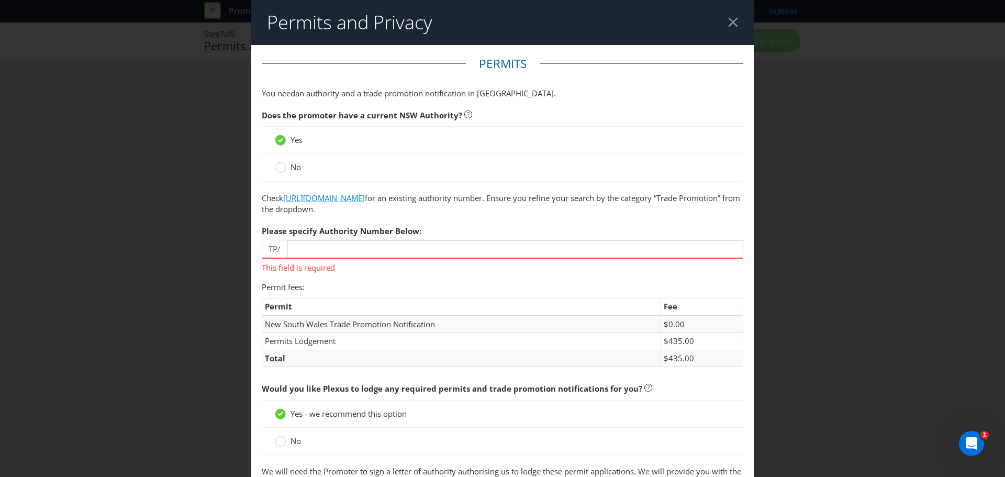
click at [331, 198] on link "[URL][DOMAIN_NAME]" at bounding box center [324, 198] width 82 height 10
click at [318, 253] on input "number" at bounding box center [515, 249] width 456 height 18
paste input "01077"
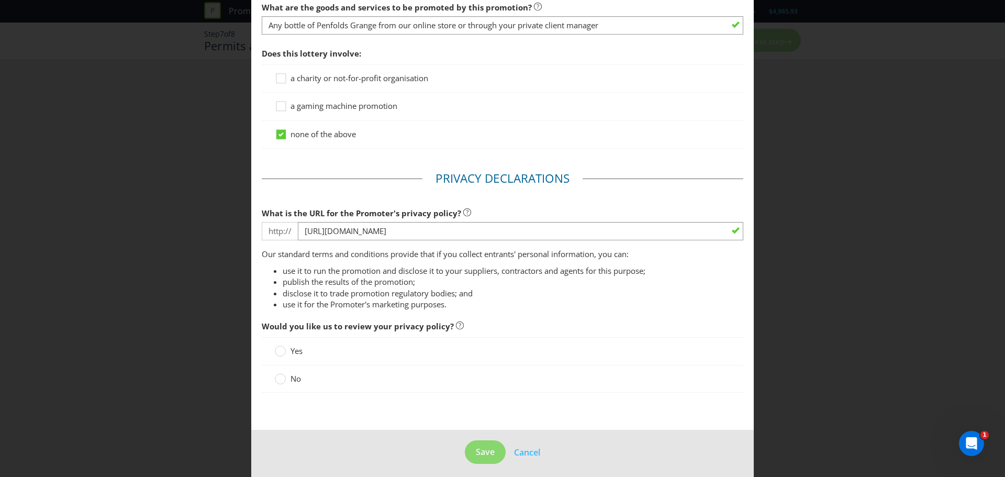
scroll to position [784, 0]
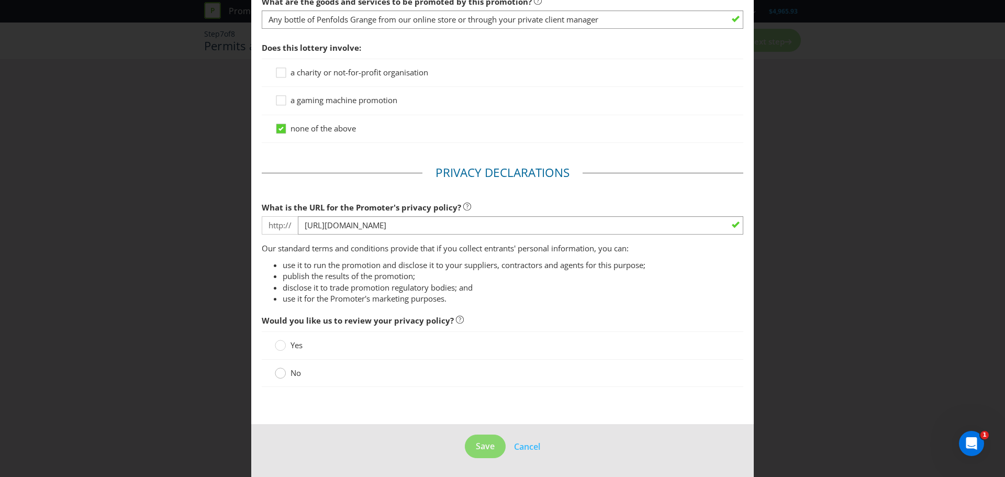
type input "1074"
click at [279, 374] on circle at bounding box center [280, 373] width 10 height 10
click at [0, 0] on input "No" at bounding box center [0, 0] width 0 height 0
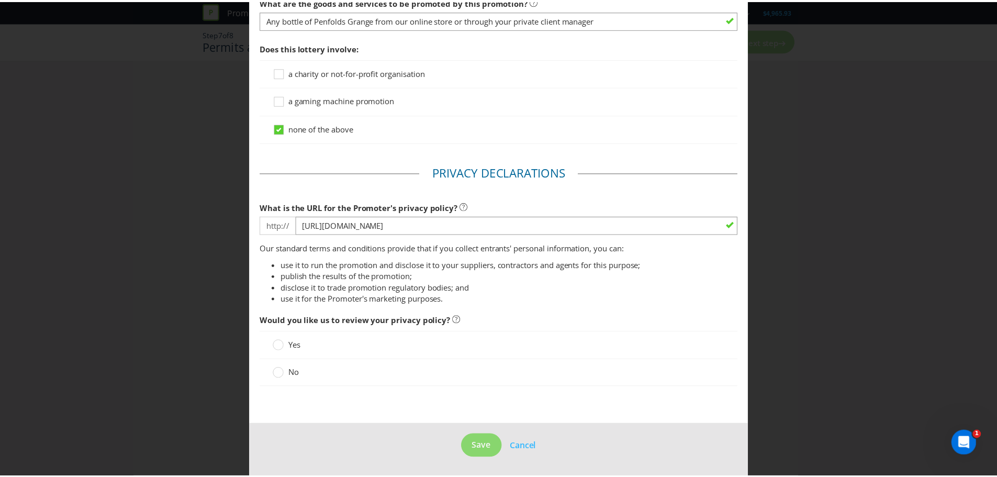
scroll to position [769, 0]
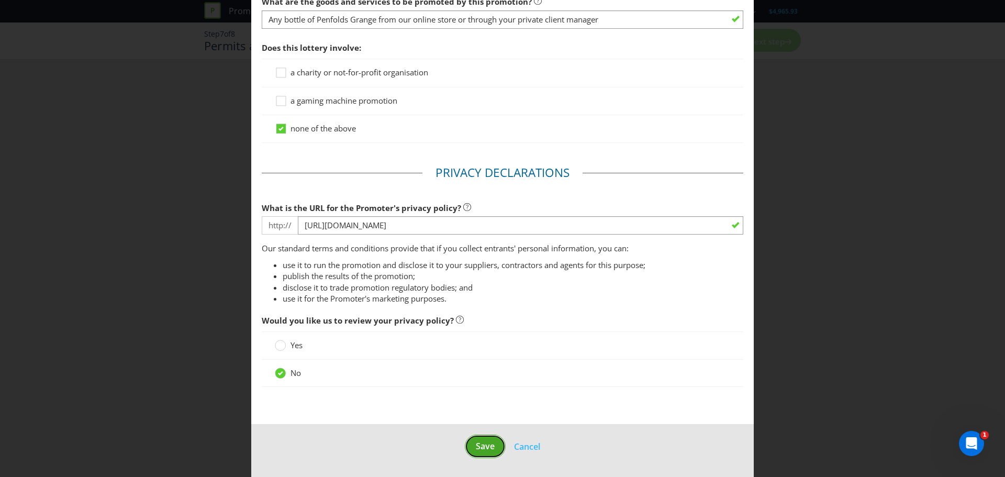
click at [466, 444] on button "Save" at bounding box center [485, 446] width 41 height 24
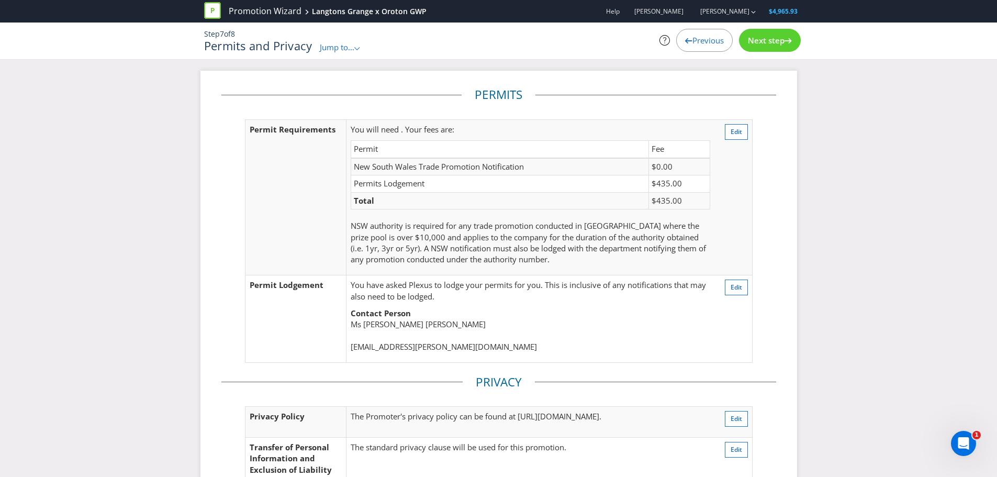
click at [768, 40] on span "Next step" at bounding box center [766, 40] width 37 height 10
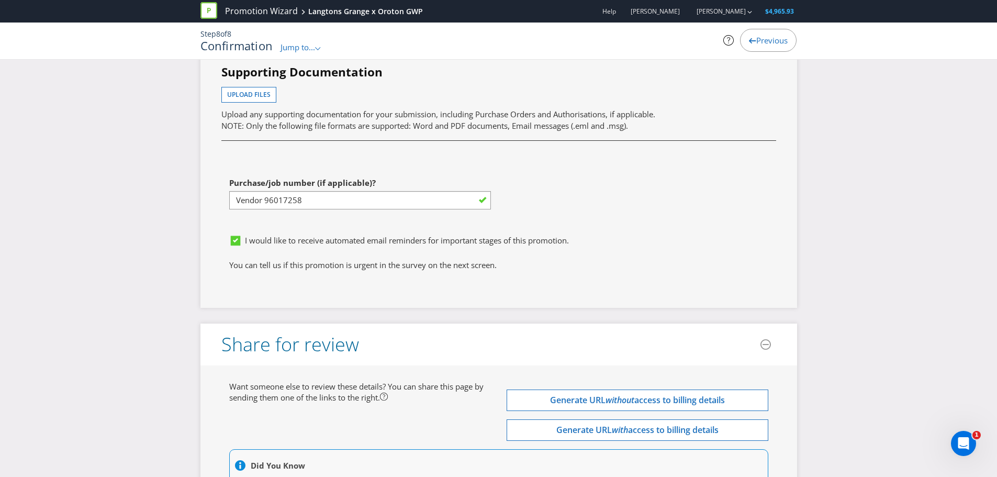
scroll to position [3332, 0]
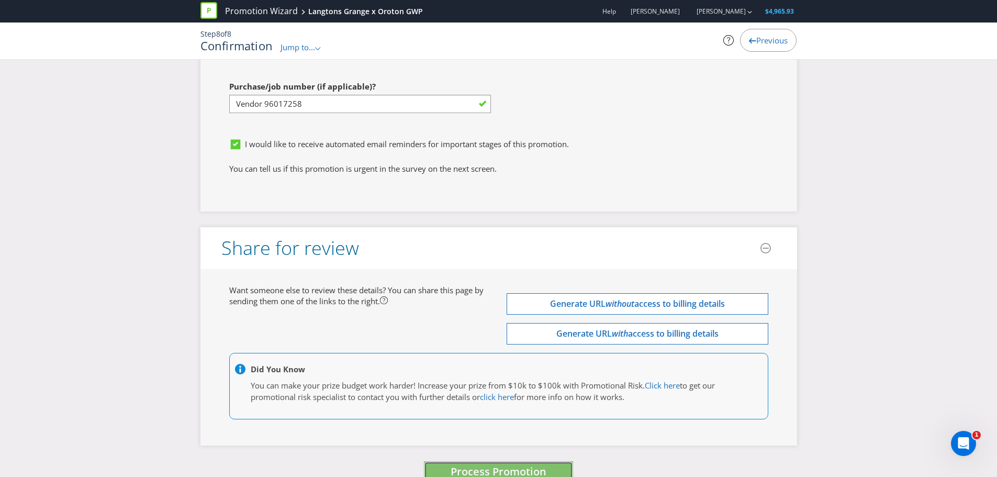
click at [476, 464] on span "Process Promotion" at bounding box center [499, 471] width 96 height 14
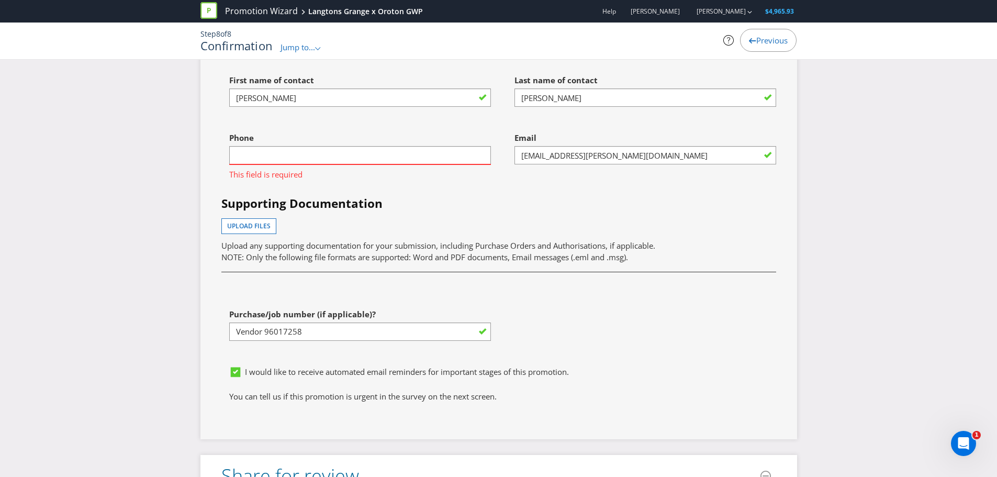
scroll to position [3079, 0]
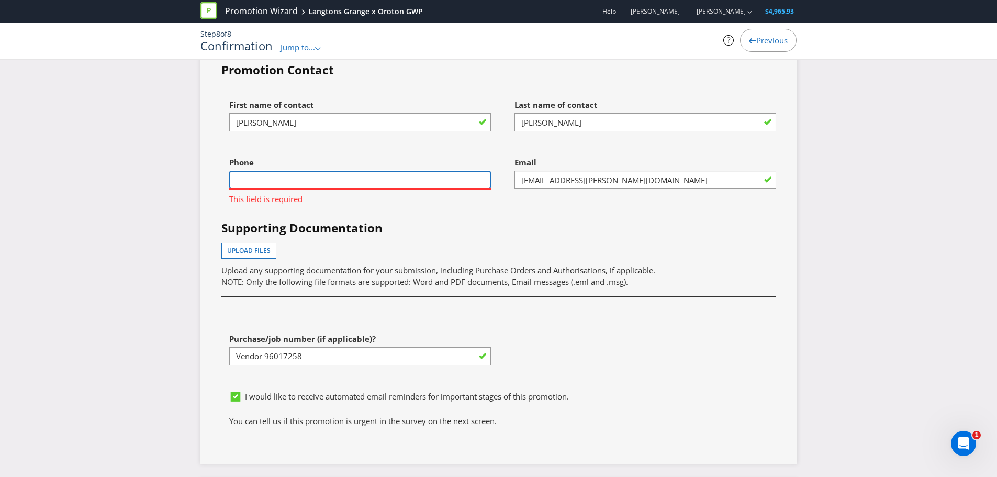
click at [332, 171] on input "text" at bounding box center [360, 180] width 262 height 18
paste input "0498477032"
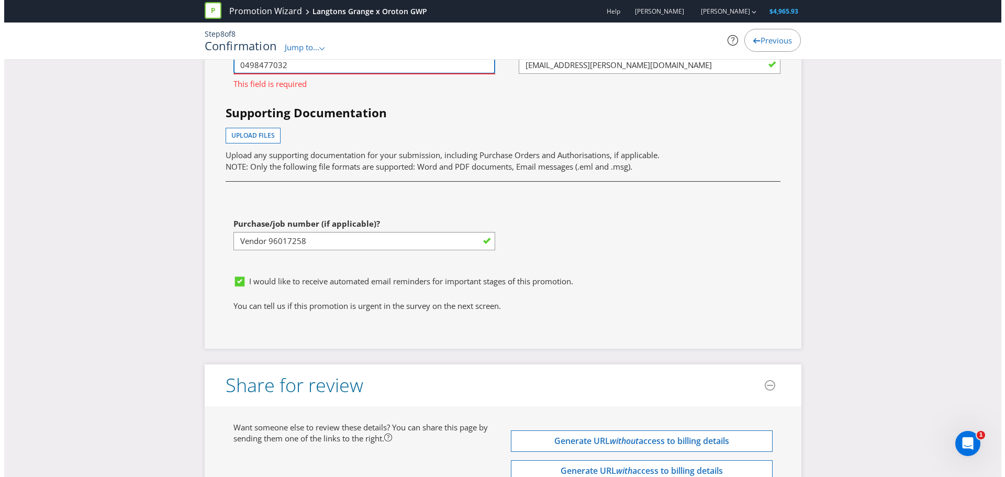
scroll to position [3332, 0]
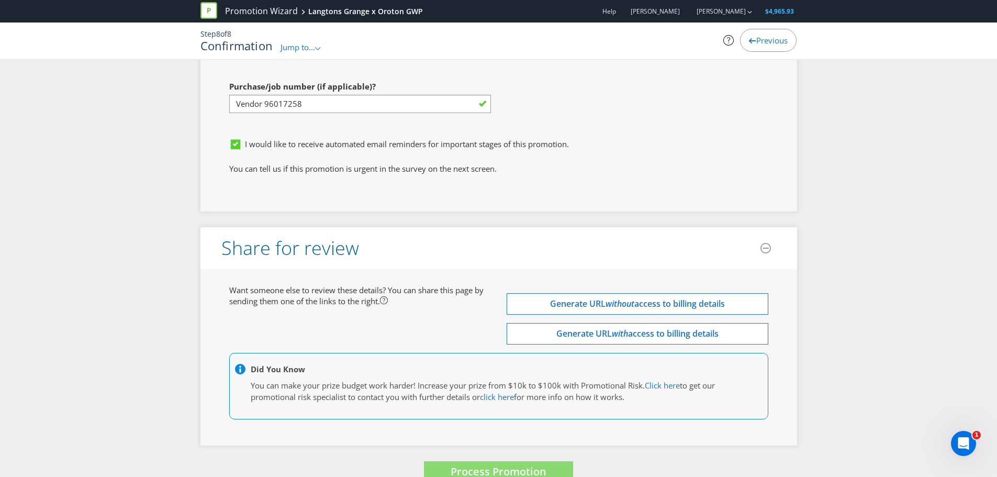
type input "0498477032"
click at [513, 139] on span "I would like to receive automated email reminders for important stages of this …" at bounding box center [407, 144] width 324 height 10
click at [0, 0] on input "I would like to receive automated email reminders for important stages of this …" at bounding box center [0, 0] width 0 height 0
click at [500, 464] on span "Process Promotion" at bounding box center [499, 471] width 96 height 14
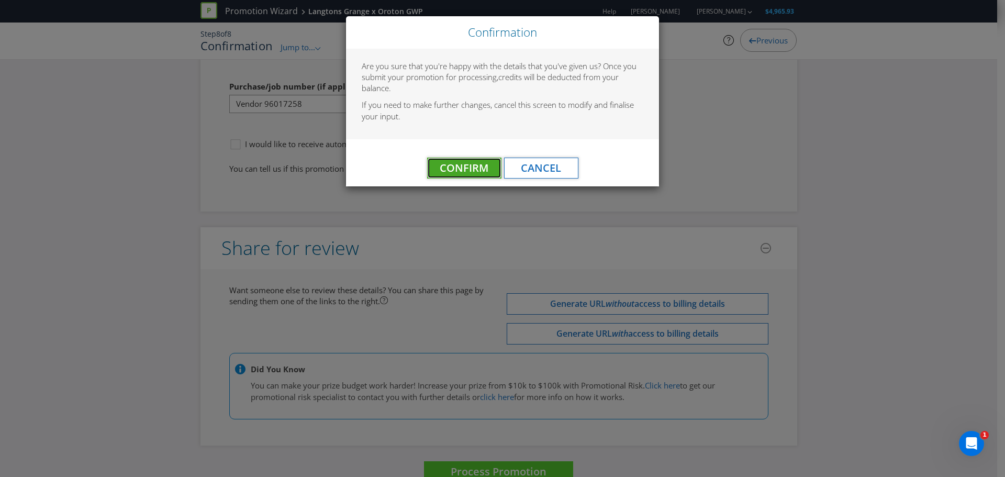
click at [471, 174] on span "Confirm" at bounding box center [464, 168] width 49 height 14
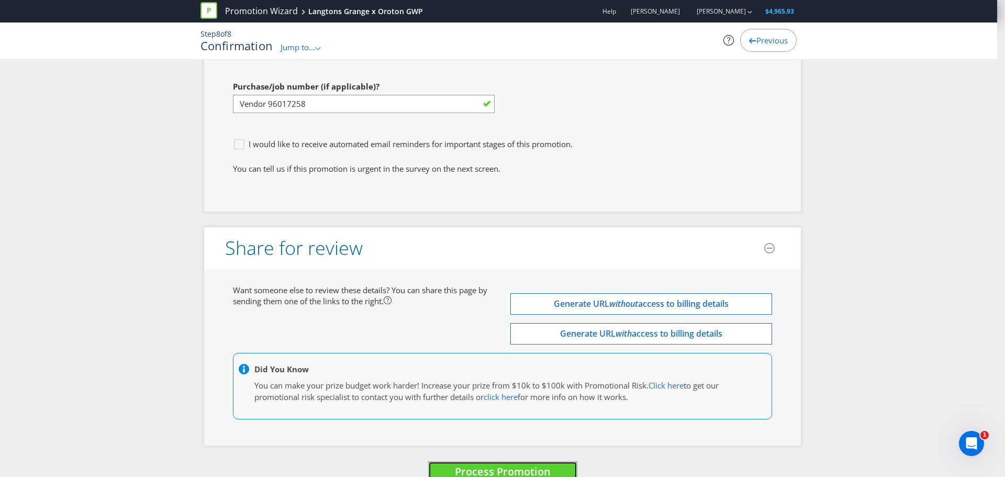
scroll to position [0, 0]
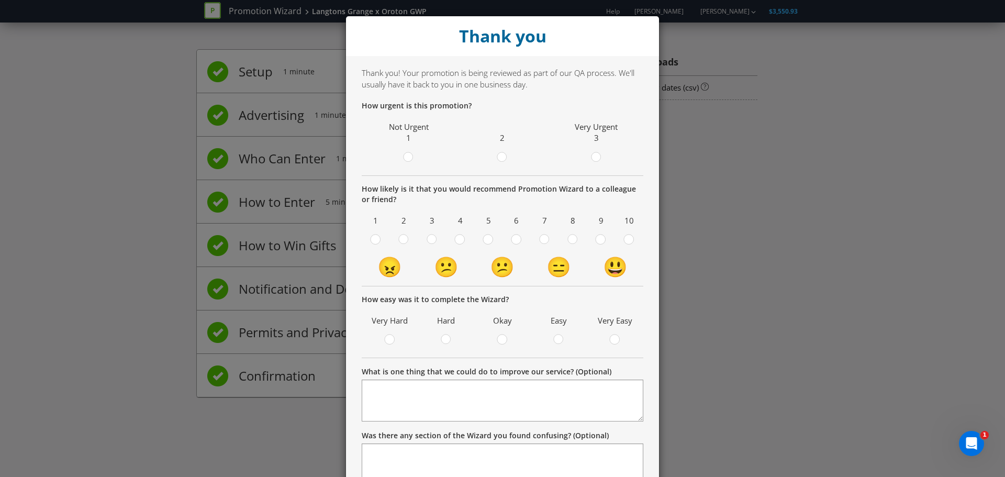
click at [685, 78] on div "Thank you Thank you! Your promotion is being reviewed as part of our QA process…" at bounding box center [502, 238] width 1005 height 477
